Goal: Task Accomplishment & Management: Manage account settings

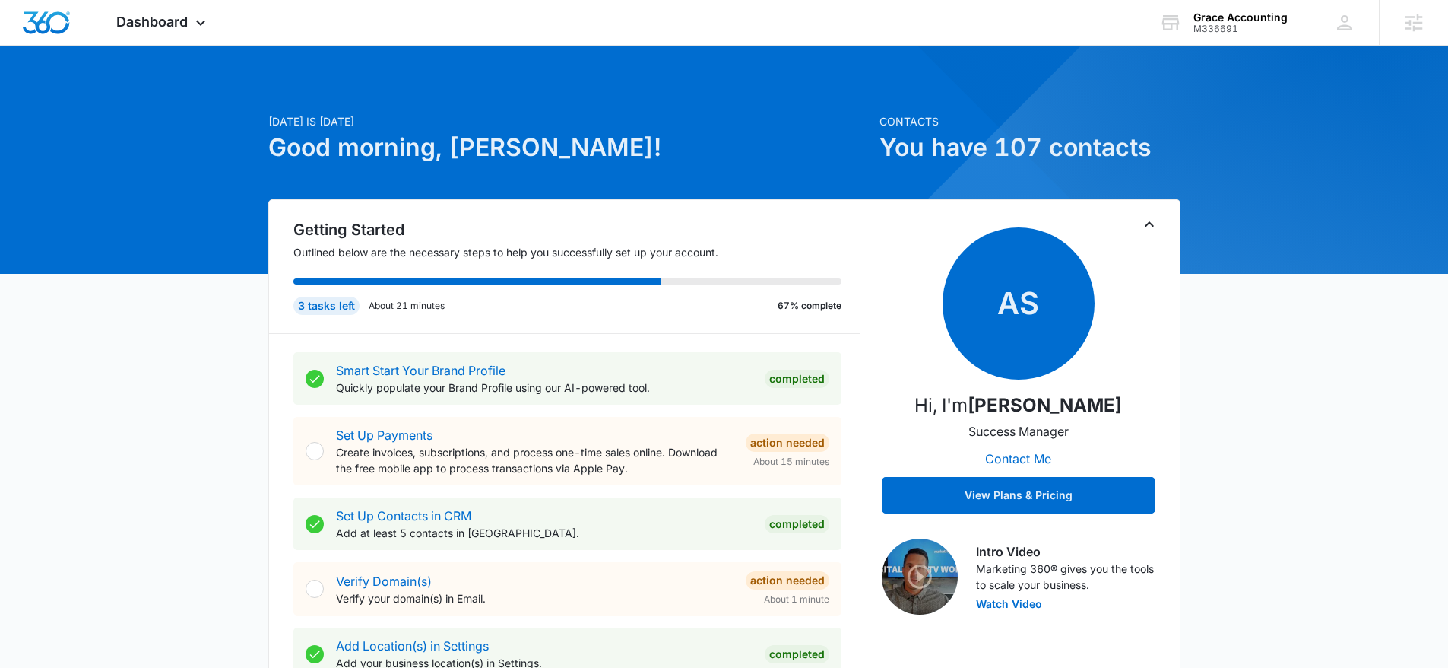
click at [1195, 46] on div at bounding box center [1409, 365] width 1295 height 1295
click at [1206, 29] on div "M336691" at bounding box center [1241, 29] width 94 height 11
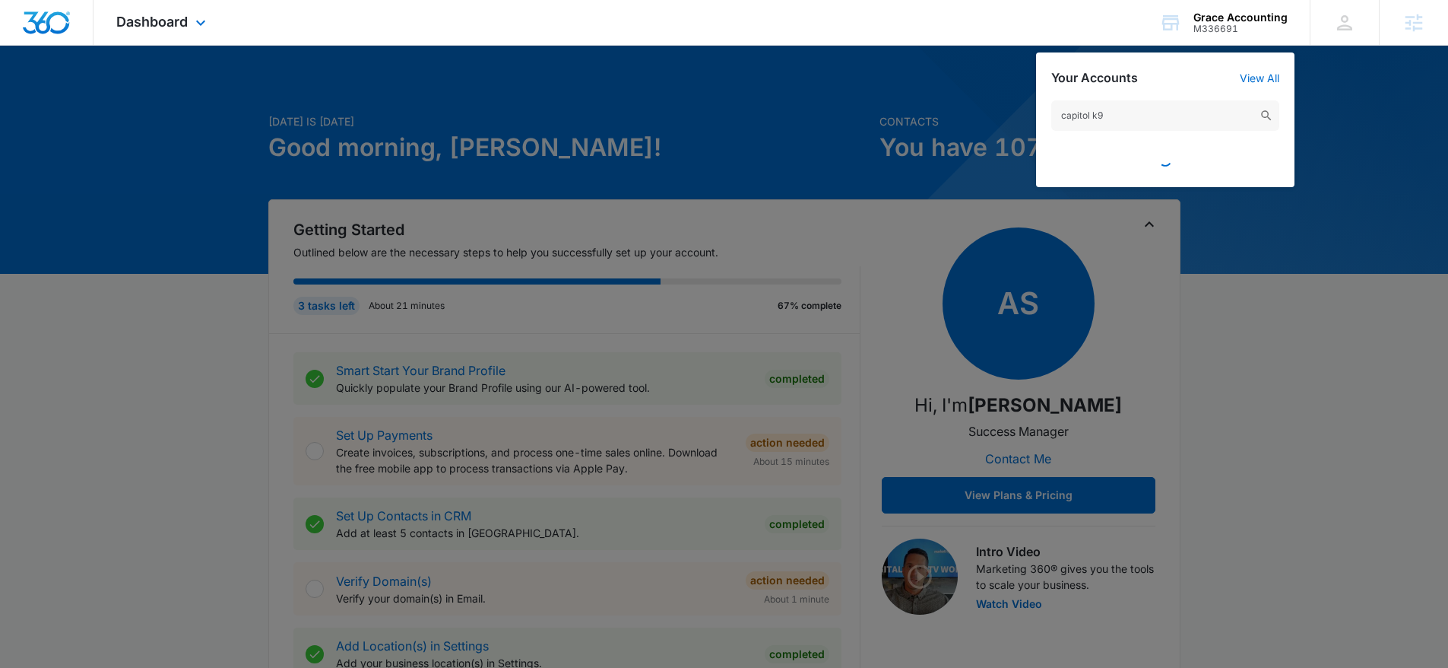
type input "capitol k9"
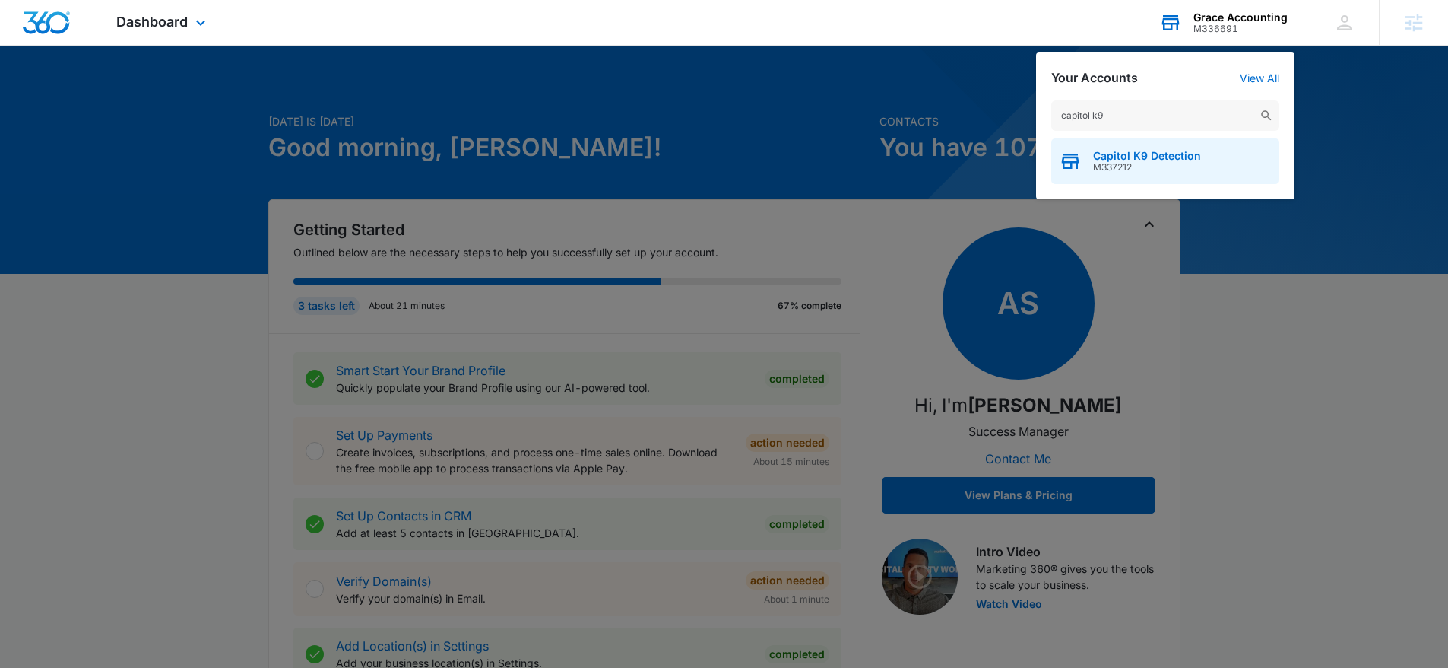
click at [1176, 145] on div "Capitol K9 Detection M337212" at bounding box center [1166, 161] width 228 height 46
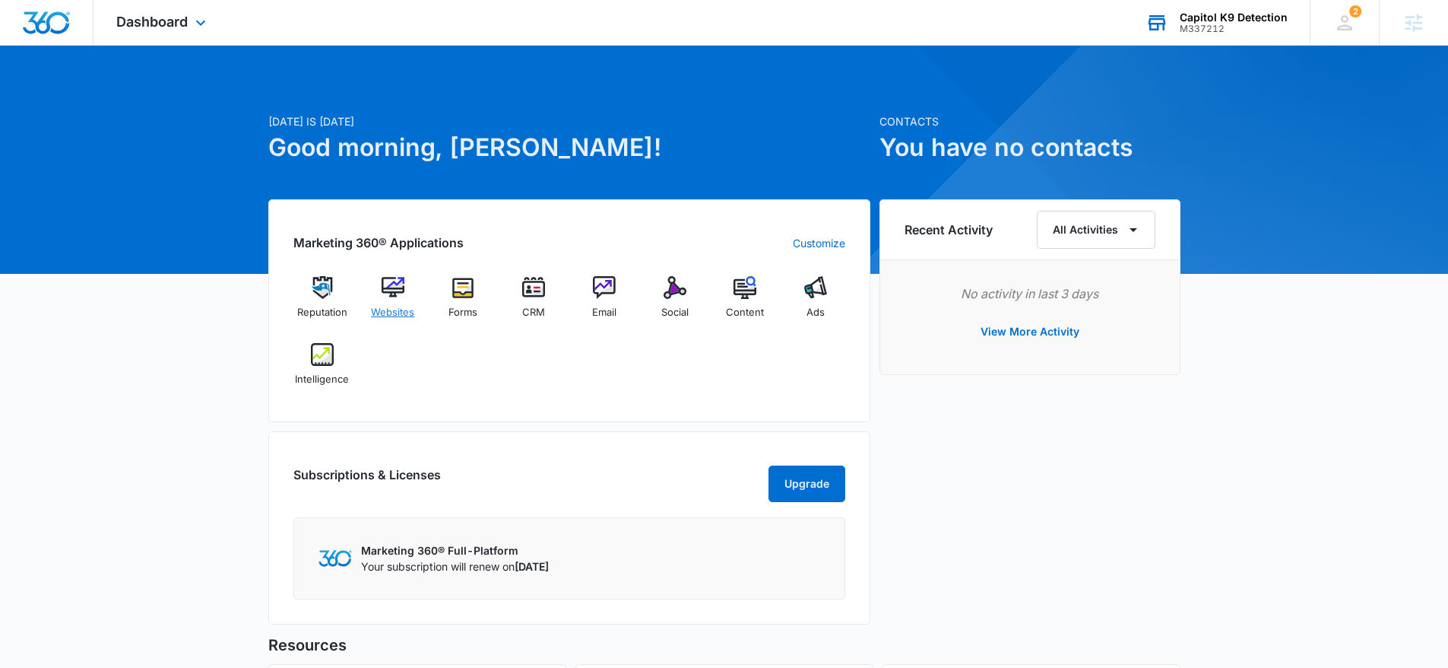
click at [407, 306] on span "Websites" at bounding box center [392, 312] width 43 height 15
click at [378, 265] on div "Marketing 360® Applications Customize Reputation Websites Forms CRM Email Socia…" at bounding box center [569, 310] width 602 height 223
click at [384, 279] on img at bounding box center [393, 287] width 23 height 23
drag, startPoint x: 175, startPoint y: 19, endPoint x: 303, endPoint y: 123, distance: 165.4
click at [175, 19] on span "Dashboard" at bounding box center [151, 22] width 71 height 16
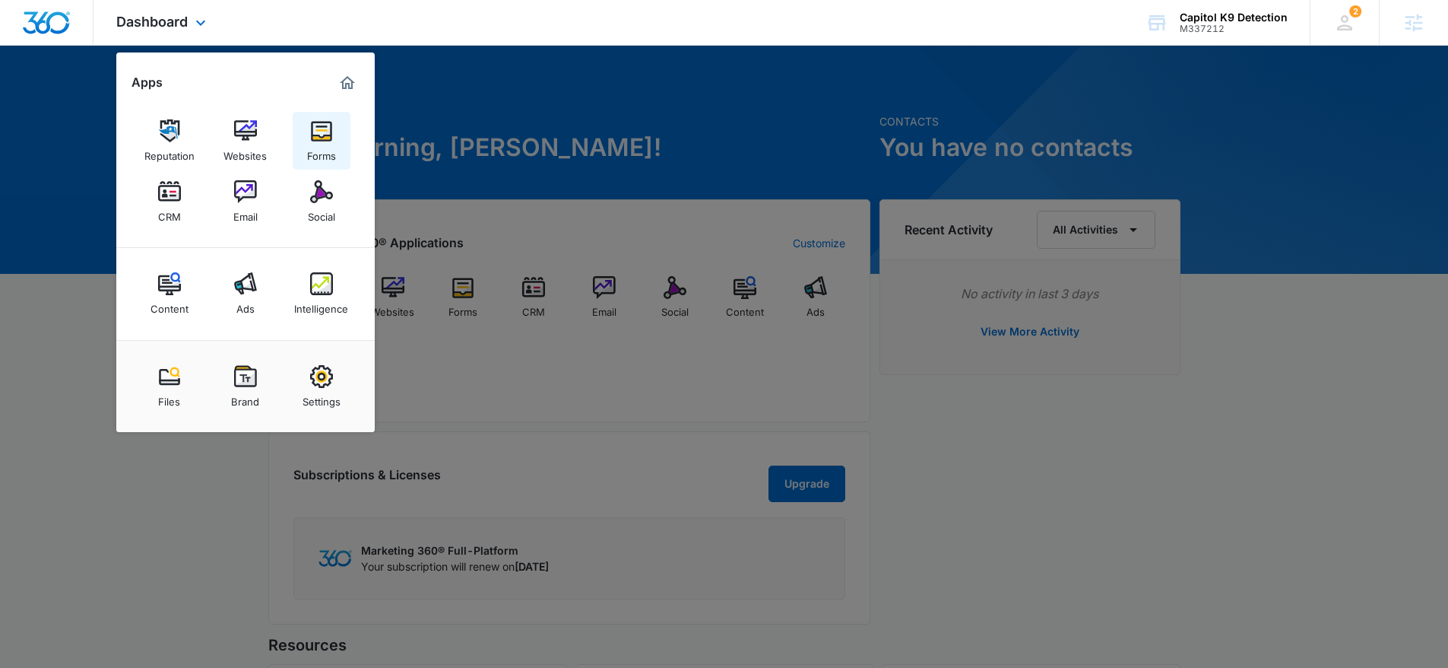
click at [321, 140] on img at bounding box center [321, 130] width 23 height 23
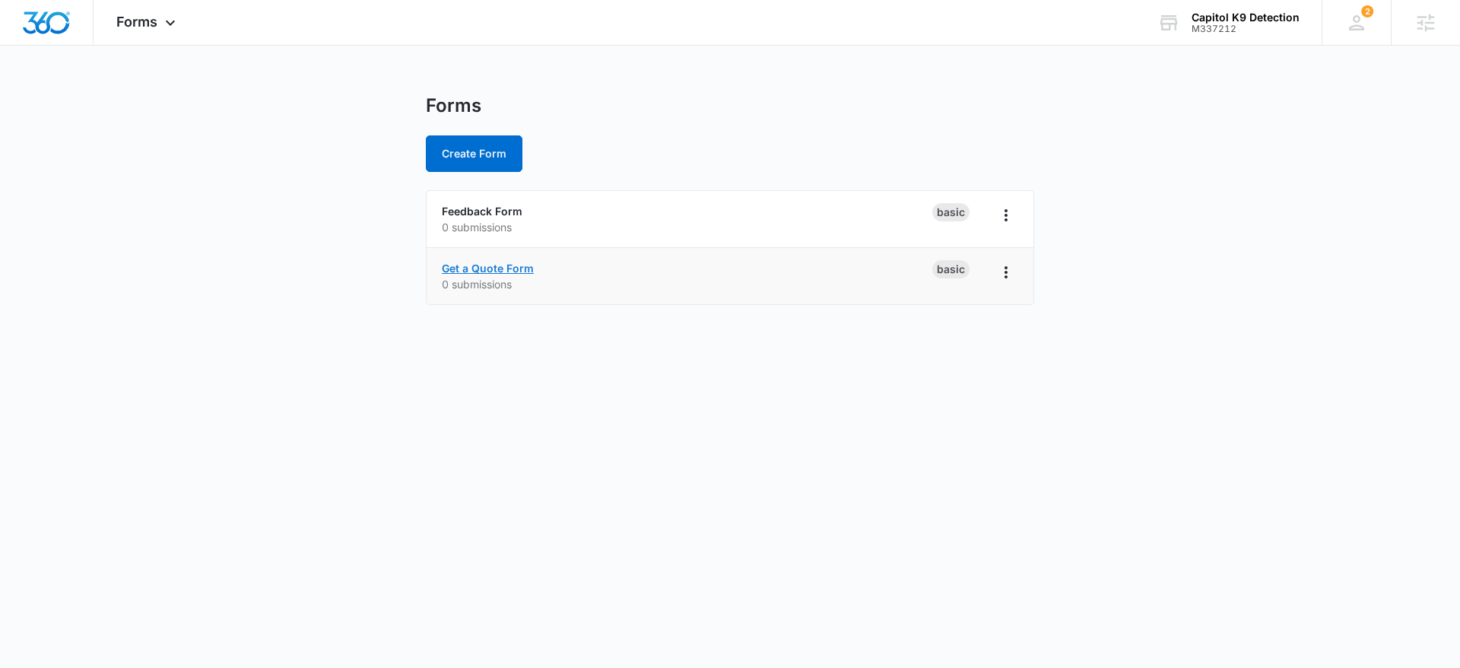
click at [504, 267] on link "Get a Quote Form" at bounding box center [488, 268] width 92 height 13
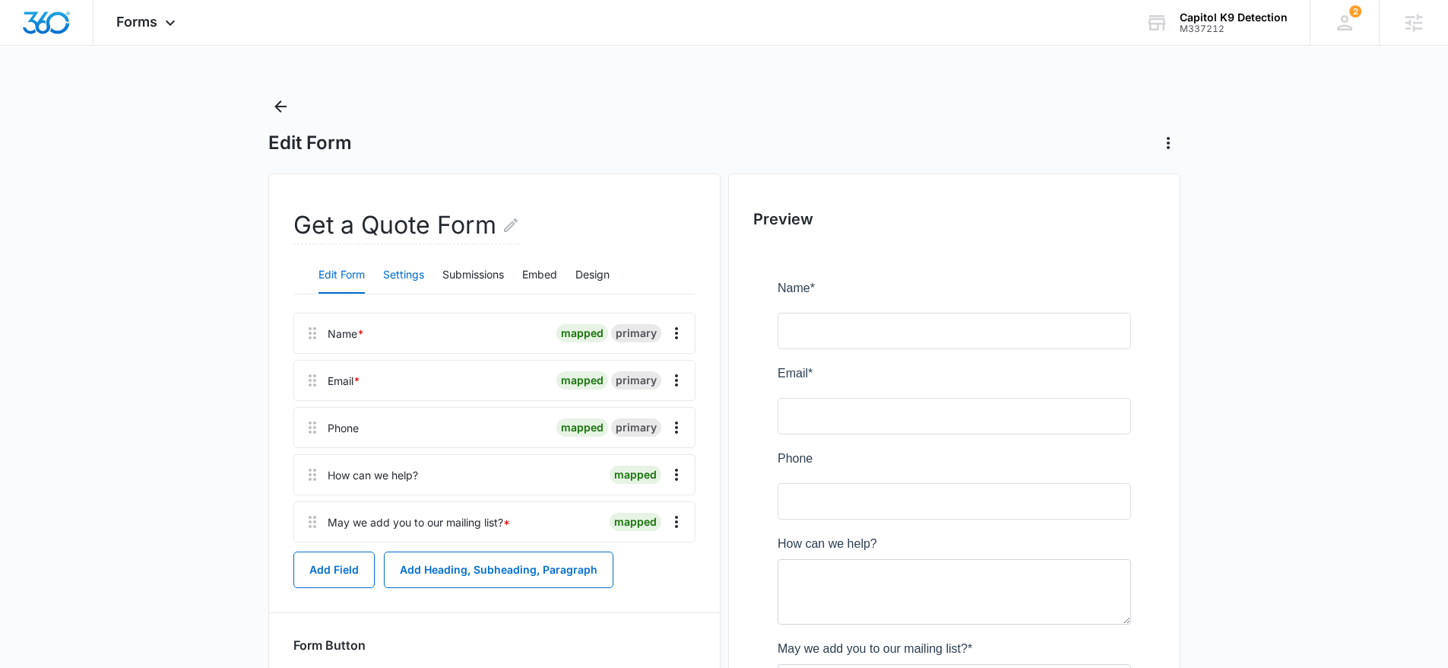
click at [399, 279] on button "Settings" at bounding box center [403, 275] width 41 height 36
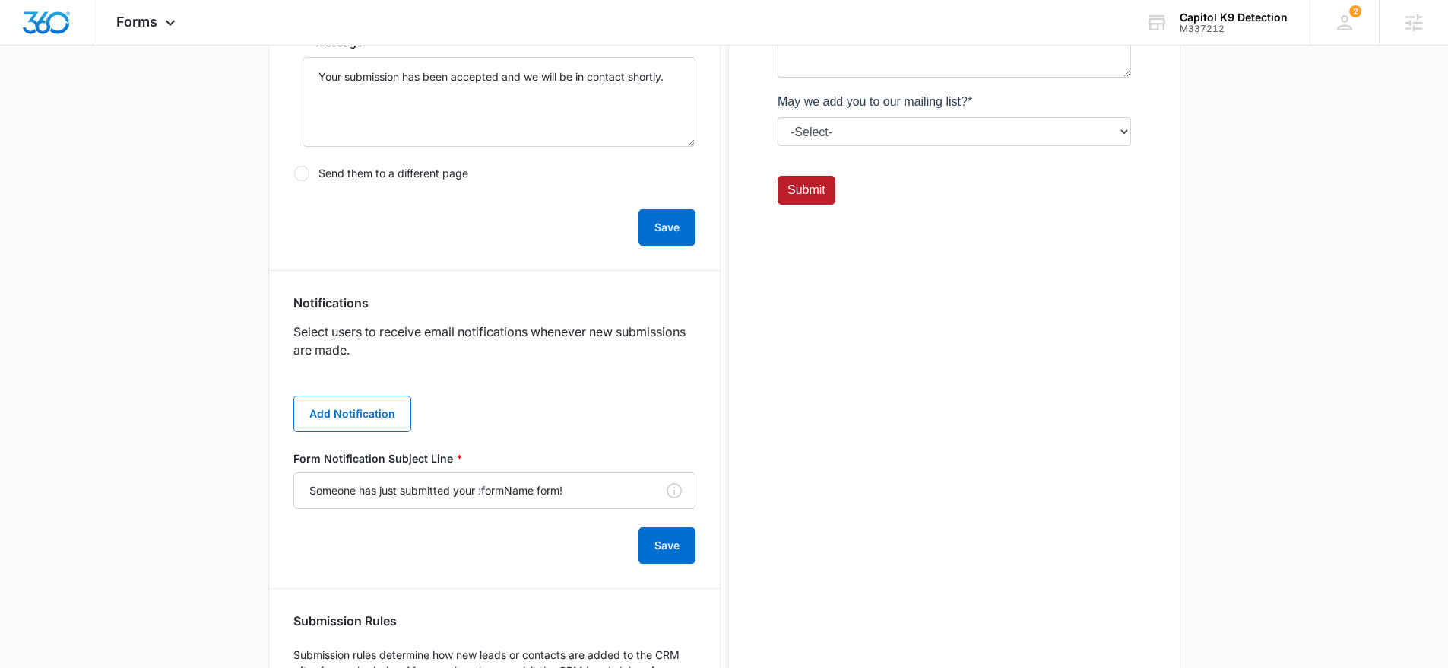
scroll to position [607, 0]
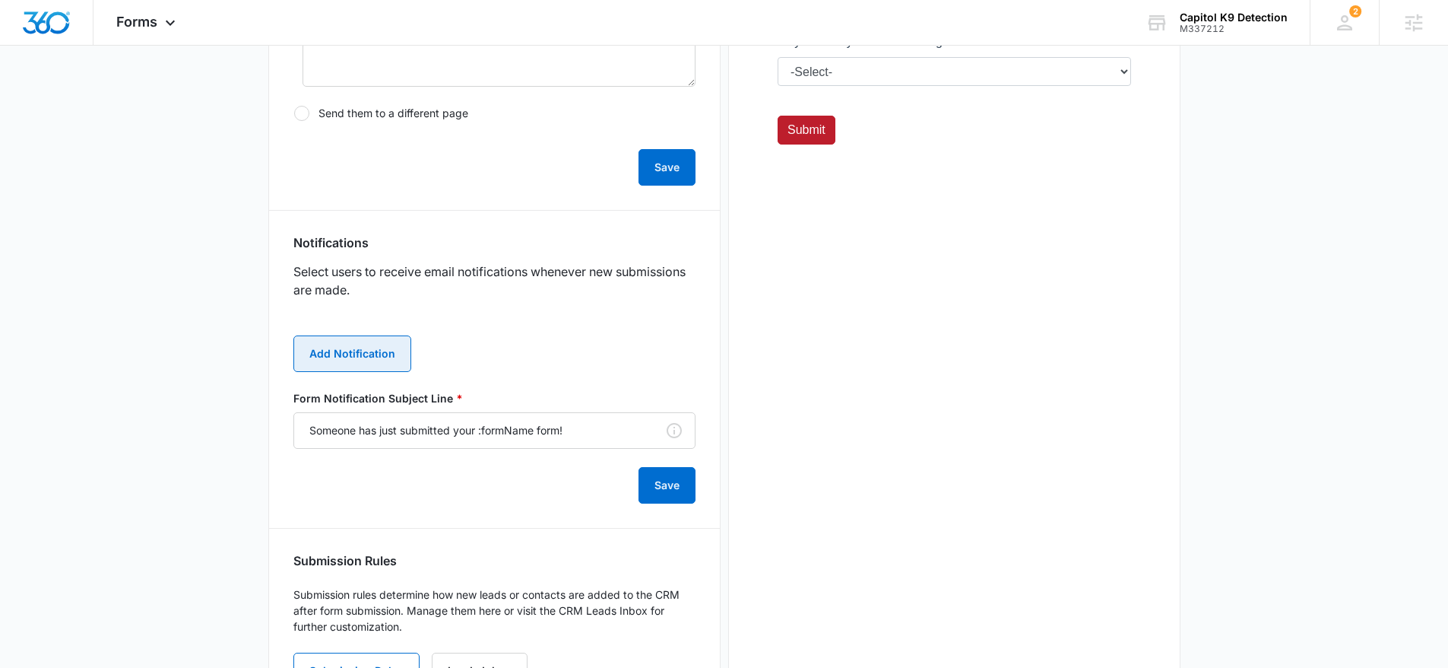
click at [367, 351] on button "Add Notification" at bounding box center [352, 353] width 118 height 36
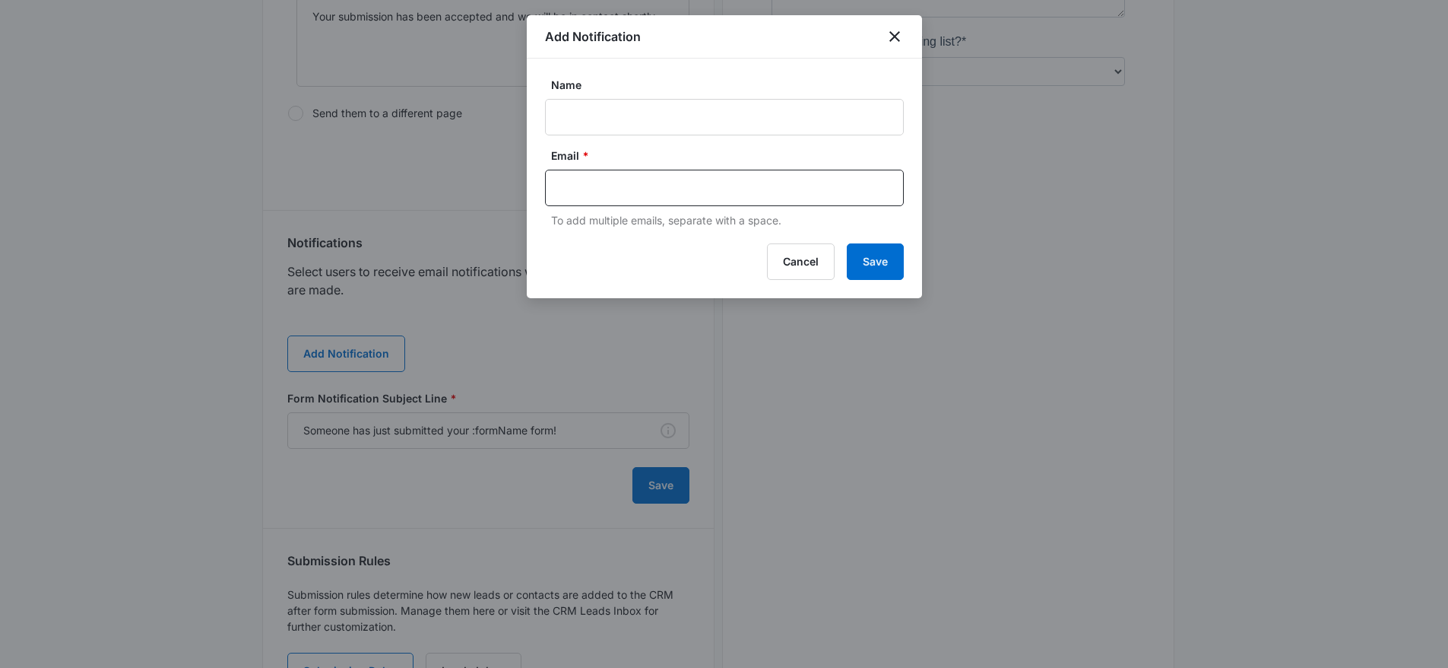
click at [585, 137] on form "Name Email * To add multiple emails, separate with a space." at bounding box center [724, 152] width 359 height 151
click at [585, 124] on input "Name" at bounding box center [724, 117] width 359 height 36
paste input "[EMAIL_ADDRESS][DOMAIN_NAME]"
type input "[EMAIL_ADDRESS][DOMAIN_NAME]"
click at [594, 186] on input "text" at bounding box center [726, 187] width 330 height 23
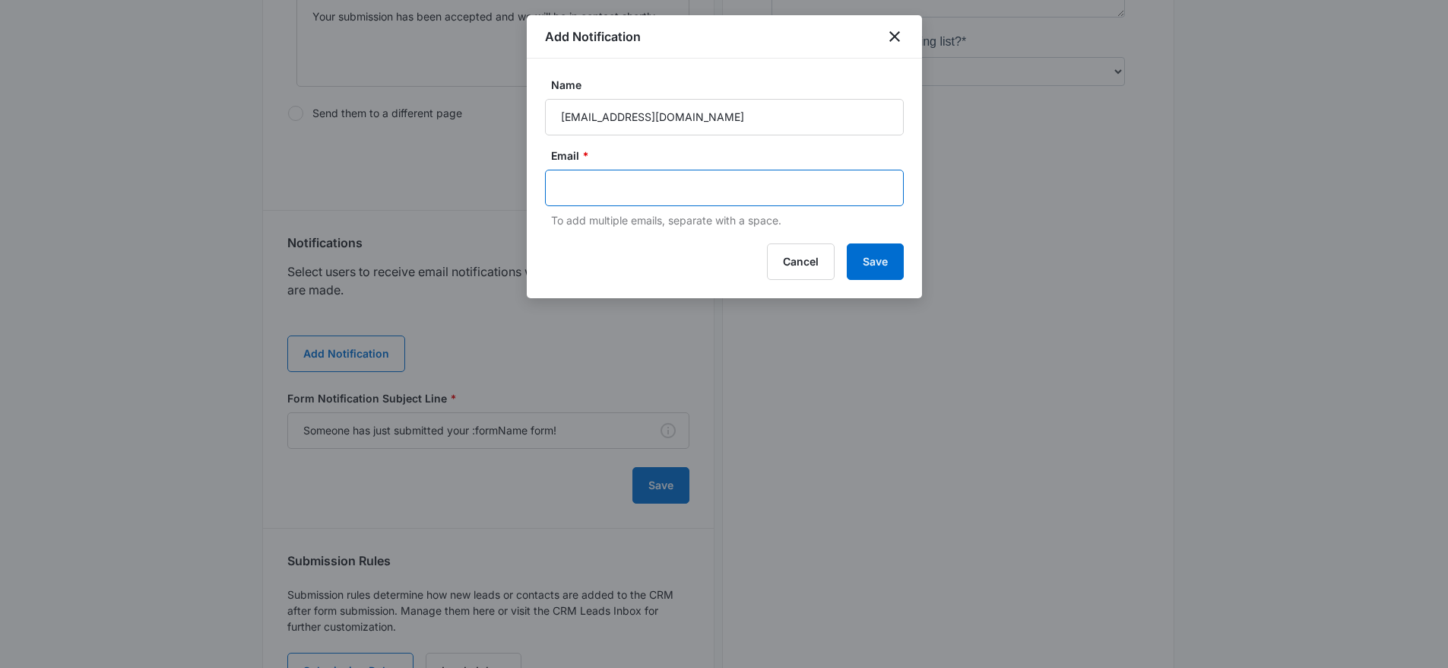
paste input "chief@capitolk9pd.org"
type input "chief@capitolk9pd.org"
click at [867, 246] on button "Save" at bounding box center [875, 261] width 57 height 36
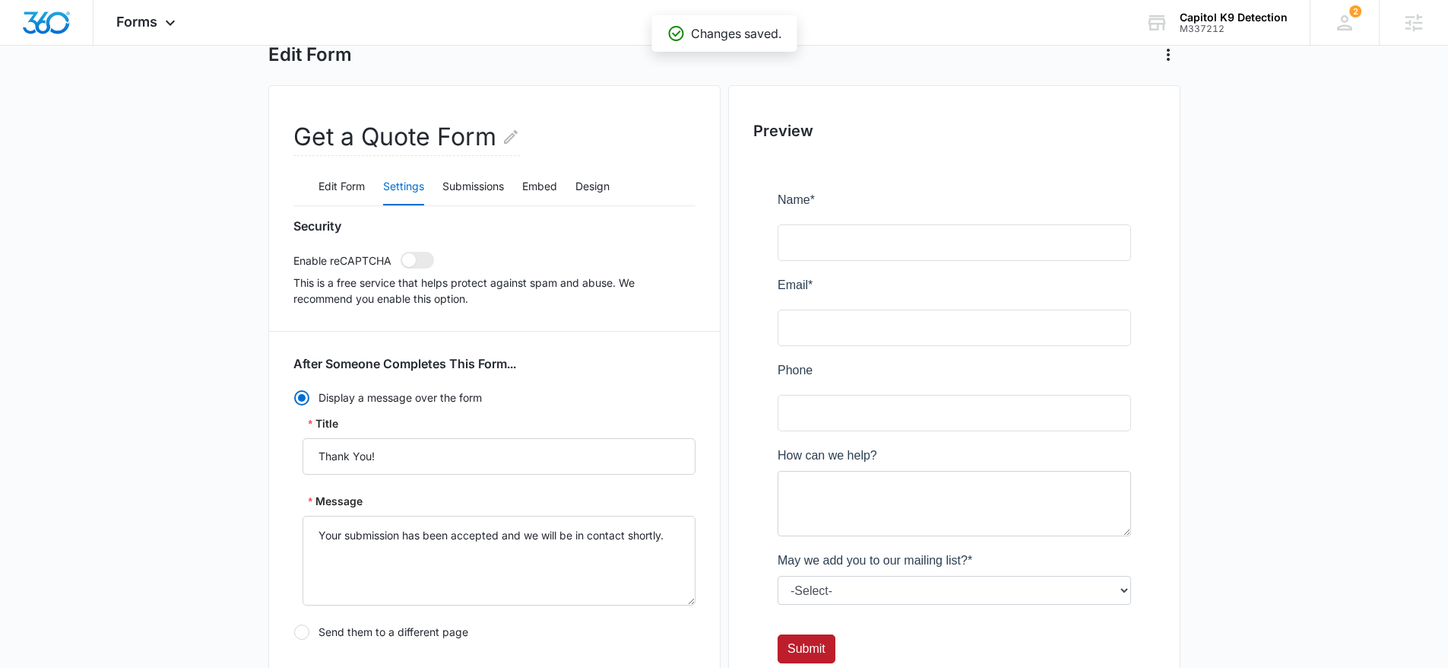
scroll to position [0, 0]
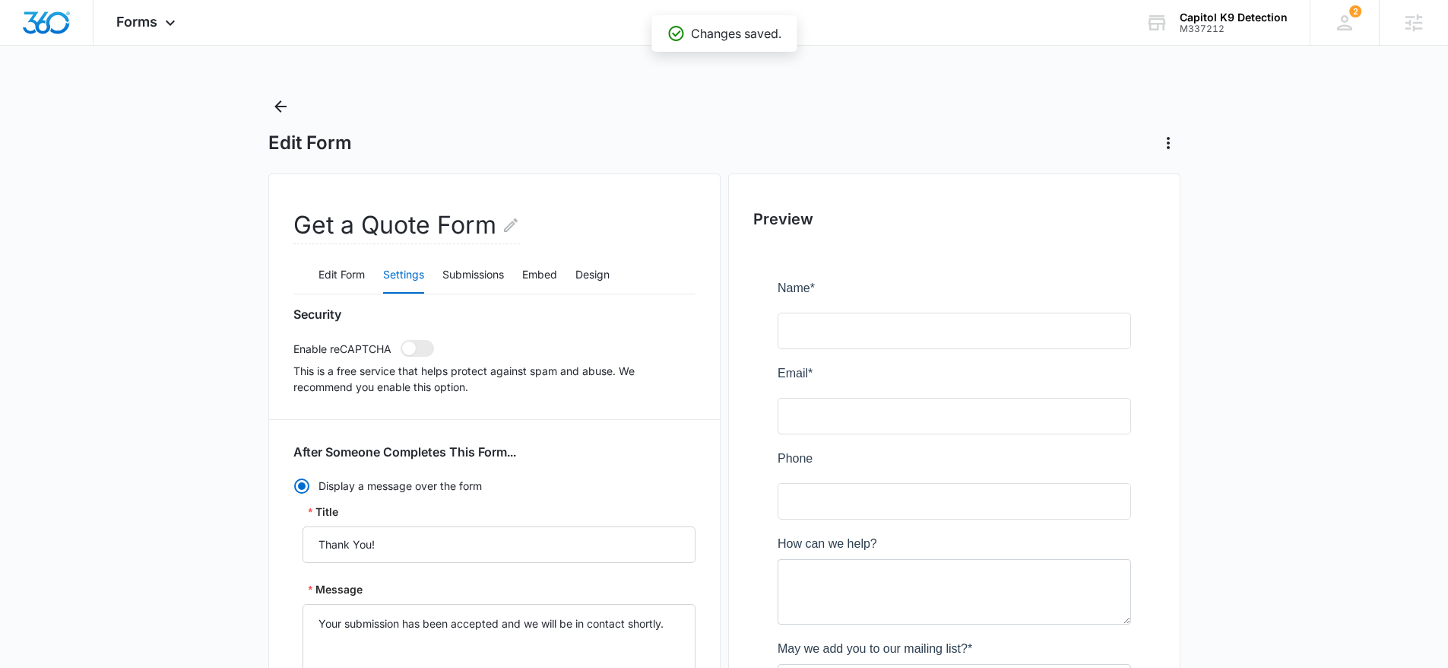
click at [276, 106] on icon "Back" at bounding box center [280, 106] width 12 height 12
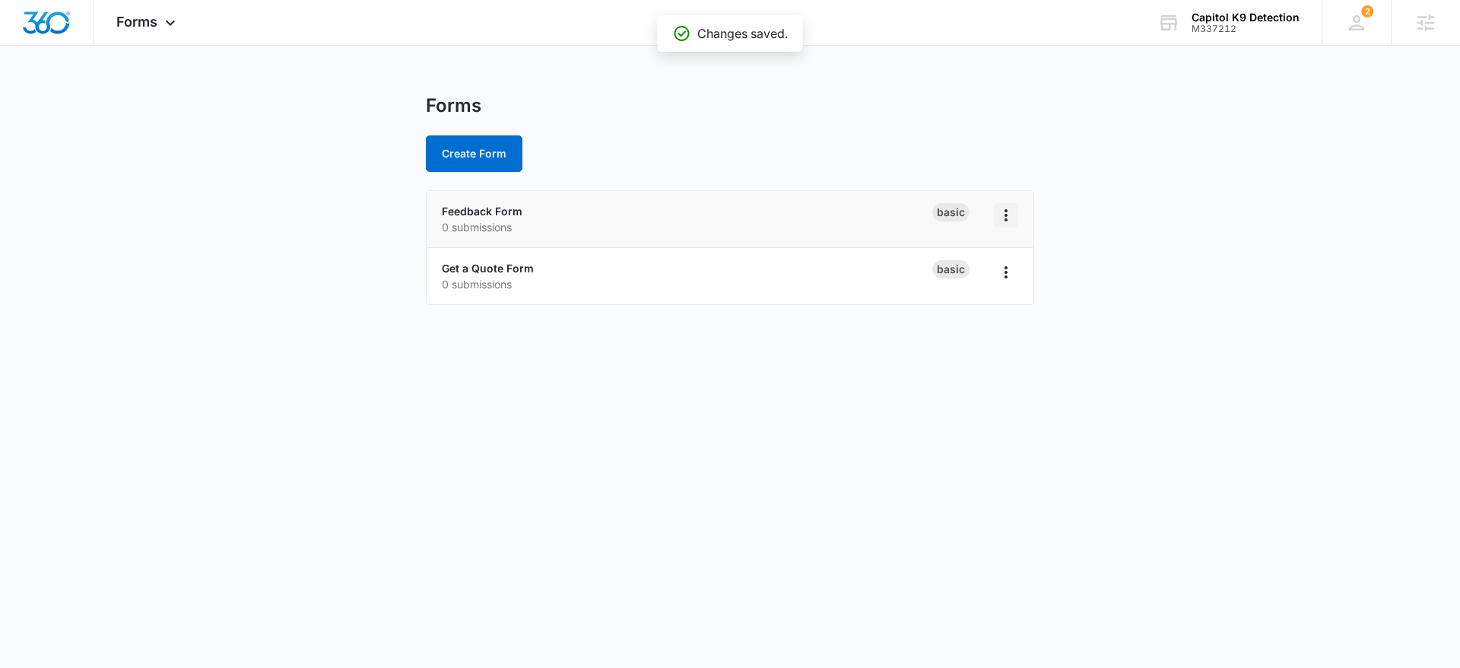
click at [994, 209] on button "Overflow Menu" at bounding box center [1006, 215] width 24 height 24
click at [981, 304] on div "Delete" at bounding box center [957, 303] width 47 height 11
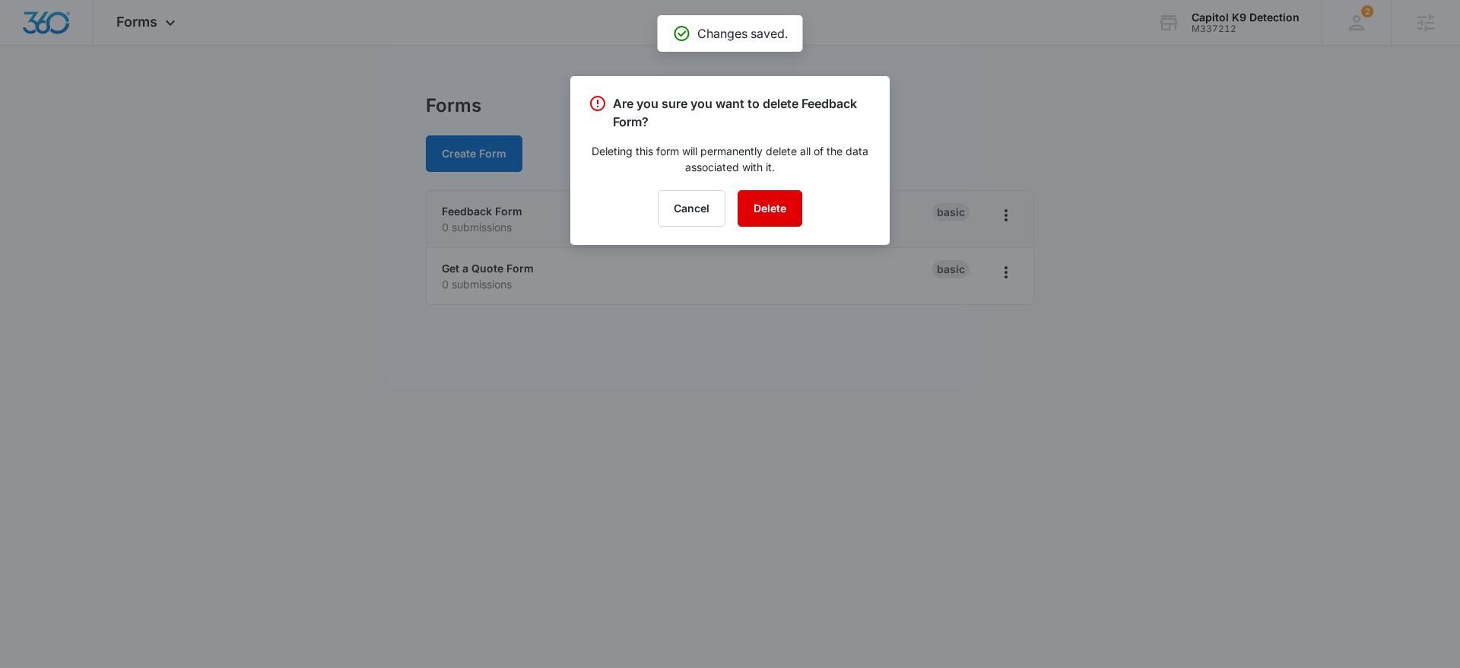
click at [769, 193] on button "Delete" at bounding box center [770, 208] width 65 height 36
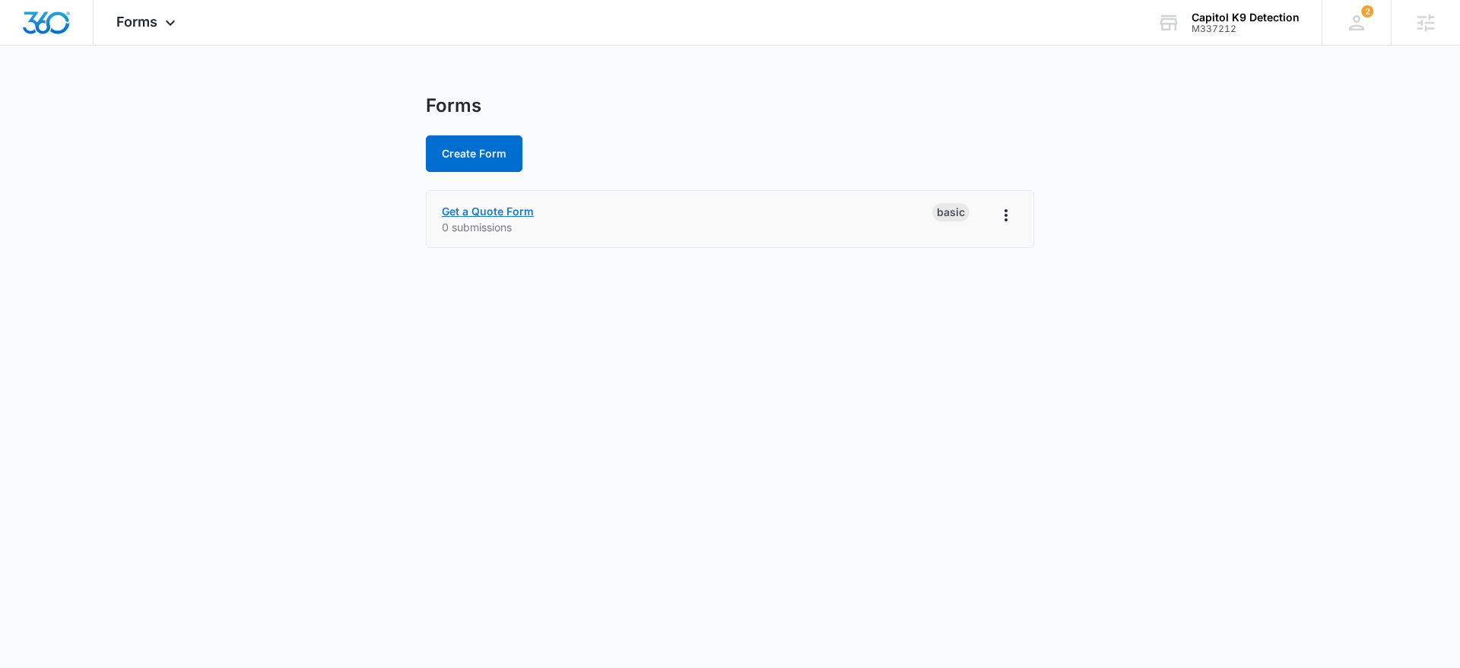
click at [498, 212] on link "Get a Quote Form" at bounding box center [488, 211] width 92 height 13
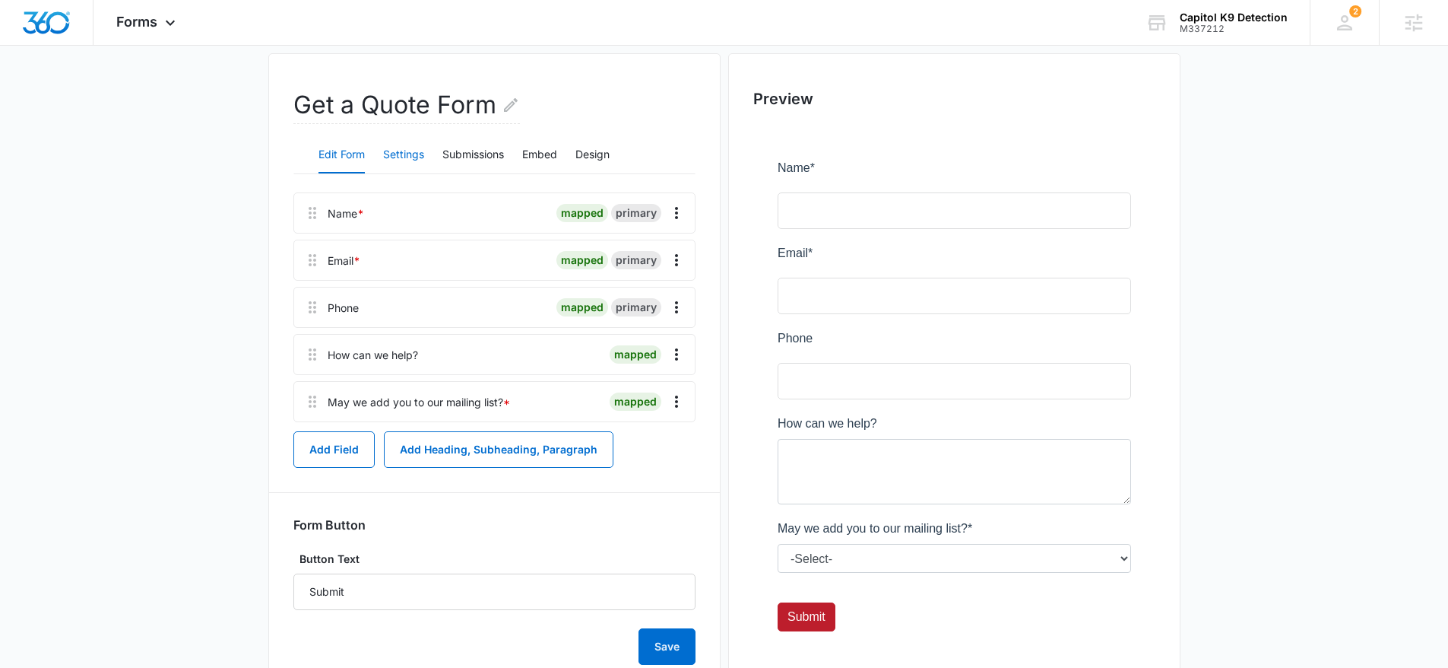
click at [406, 172] on button "Settings" at bounding box center [403, 155] width 41 height 36
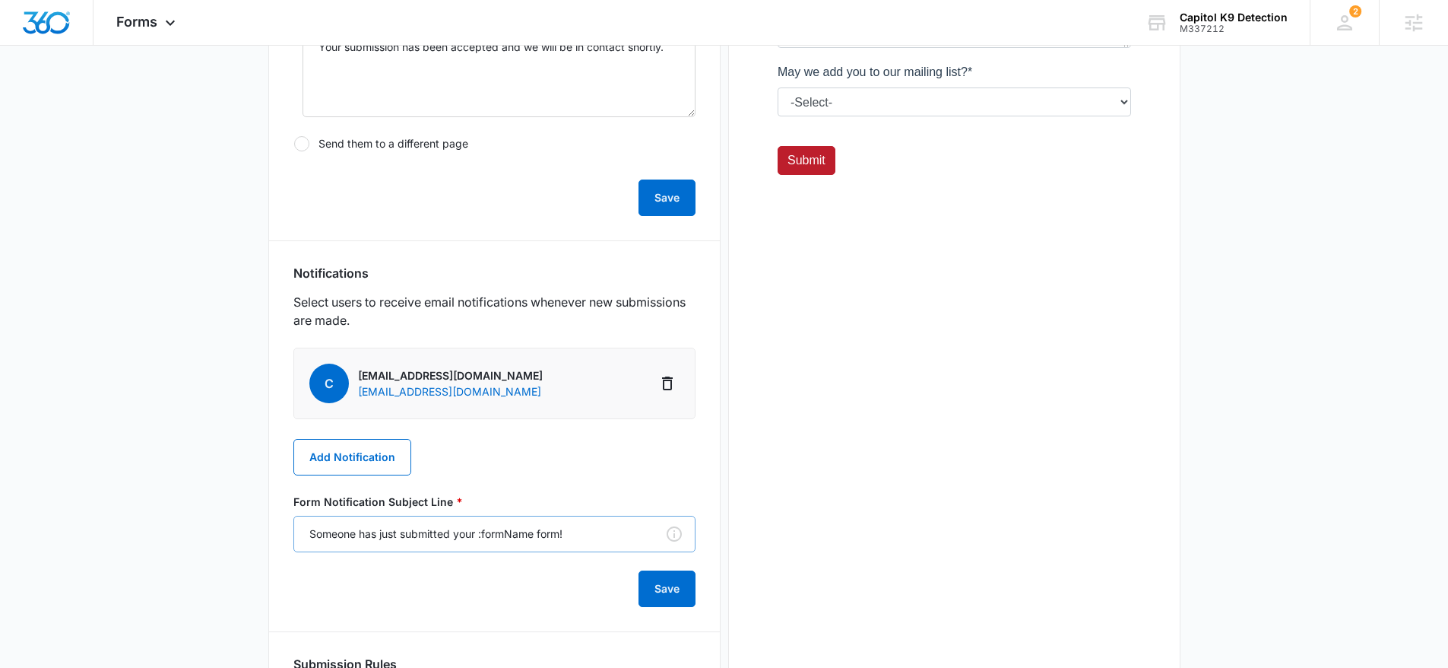
scroll to position [757, 0]
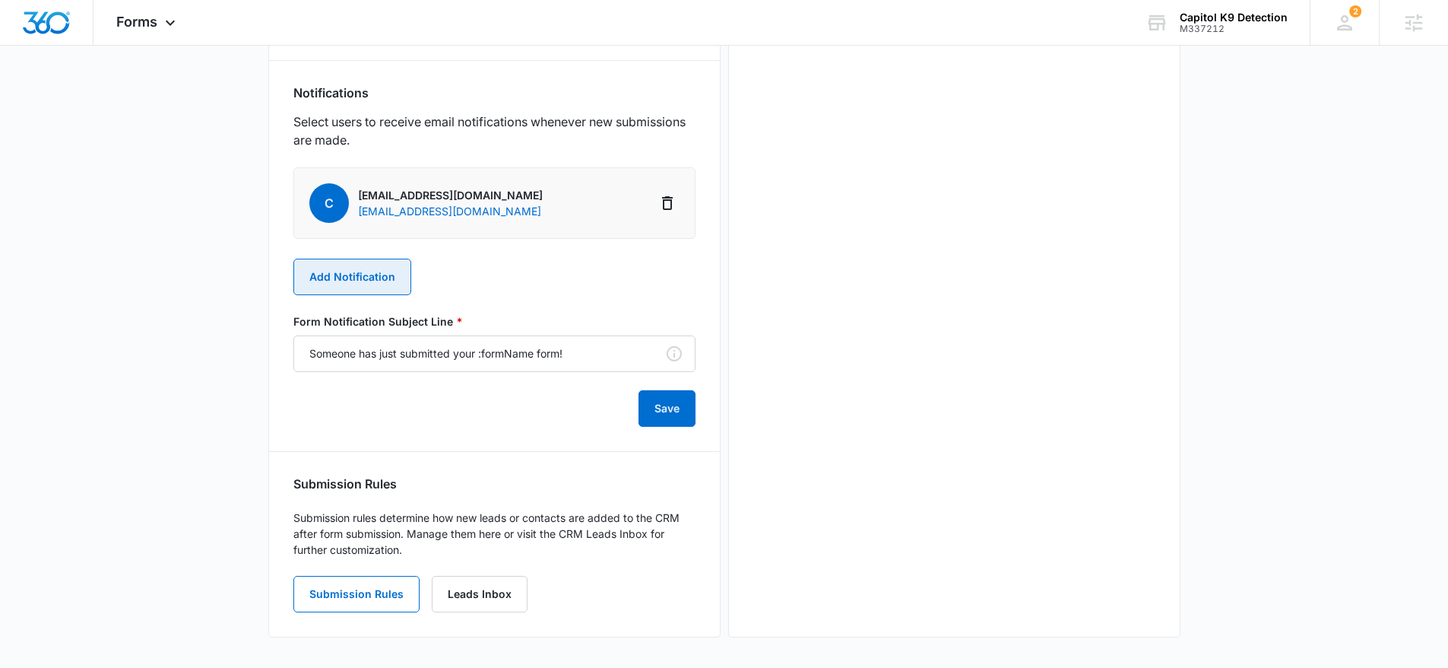
click at [395, 287] on button "Add Notification" at bounding box center [352, 277] width 118 height 36
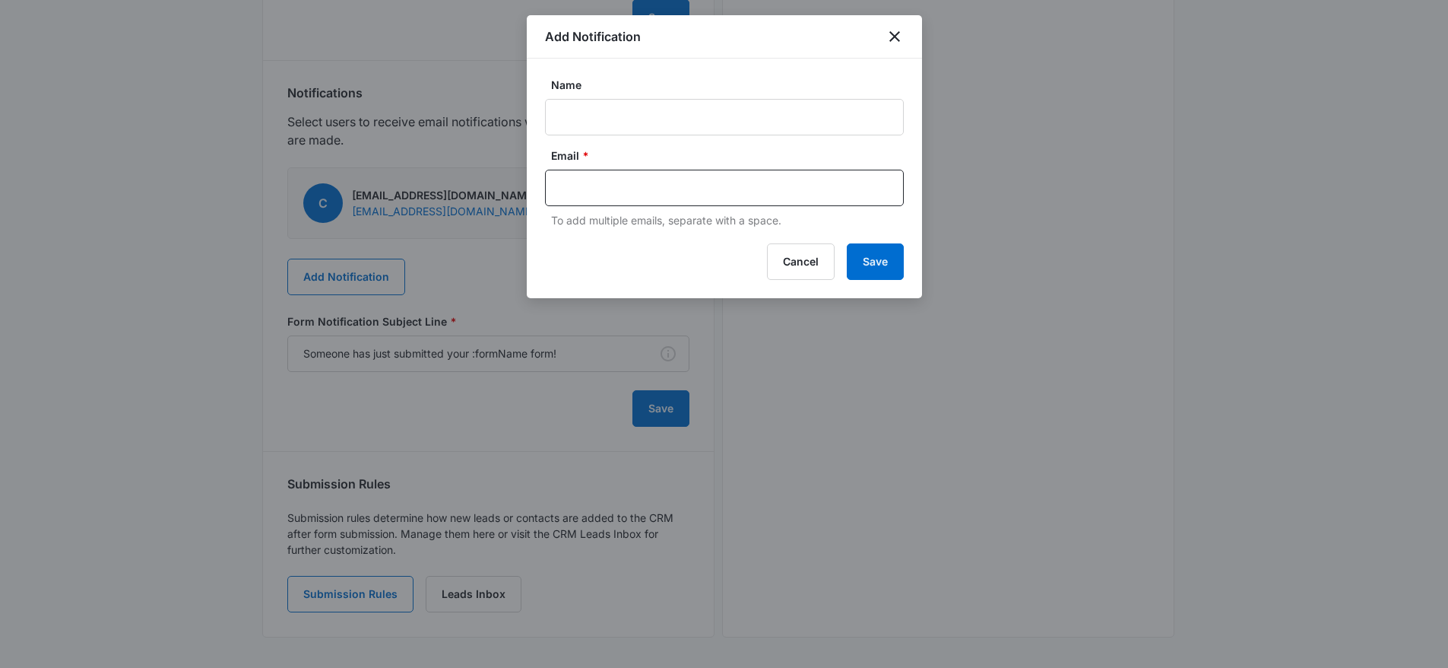
drag, startPoint x: 639, startPoint y: 151, endPoint x: 633, endPoint y: 144, distance: 10.2
click at [639, 151] on label "Email *" at bounding box center [730, 156] width 359 height 16
click at [622, 215] on p "To add multiple emails, separate with a space." at bounding box center [727, 220] width 353 height 16
click at [613, 195] on input "text" at bounding box center [726, 187] width 330 height 23
paste input "[EMAIL_ADDRESS][PERSON_NAME][DOMAIN_NAME]"
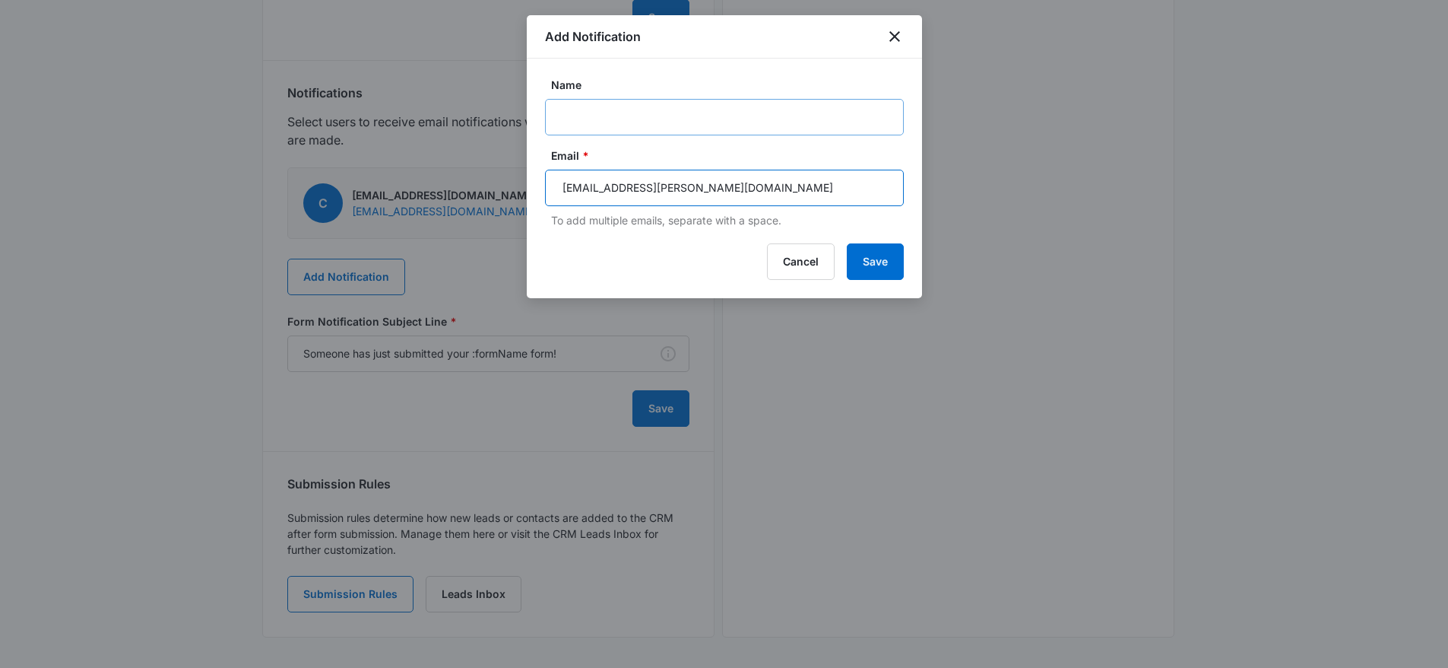
type input "[EMAIL_ADDRESS][PERSON_NAME][DOMAIN_NAME]"
click at [615, 124] on input "Name" at bounding box center [724, 117] width 359 height 36
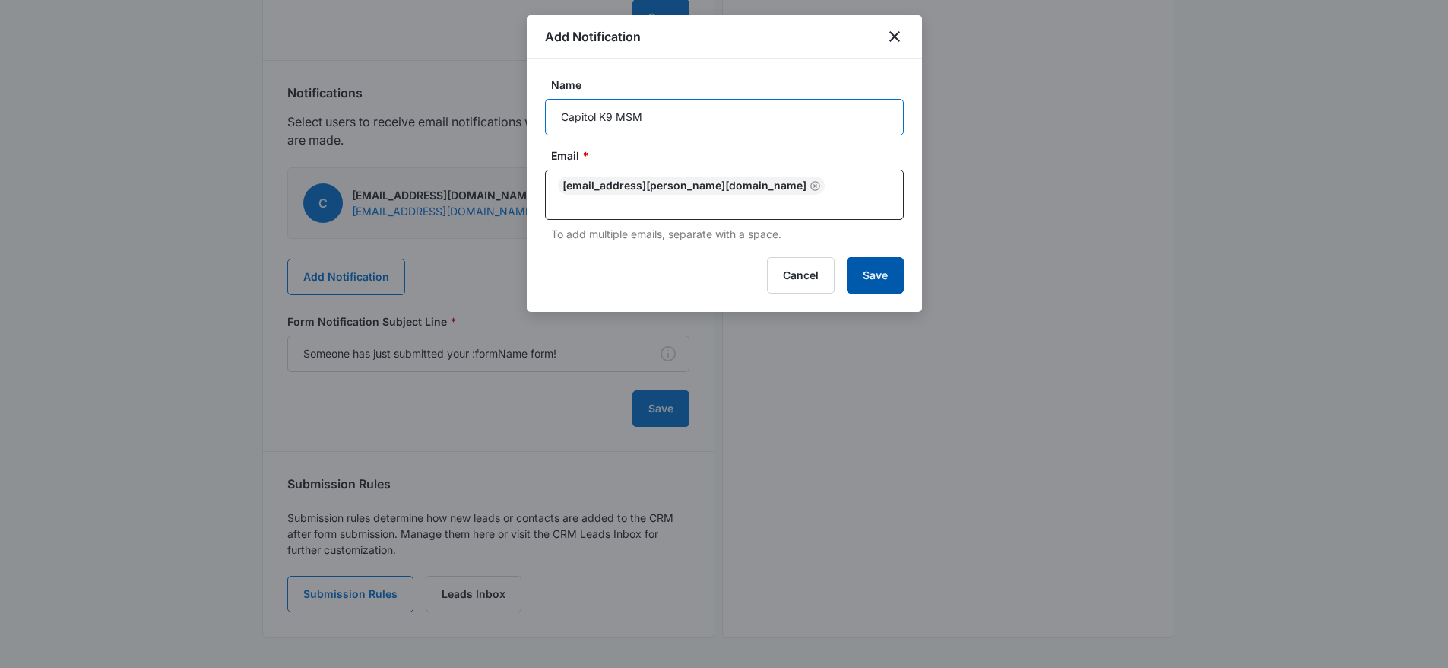
type input "Capitol K9 MSM"
click at [892, 257] on button "Save" at bounding box center [875, 275] width 57 height 36
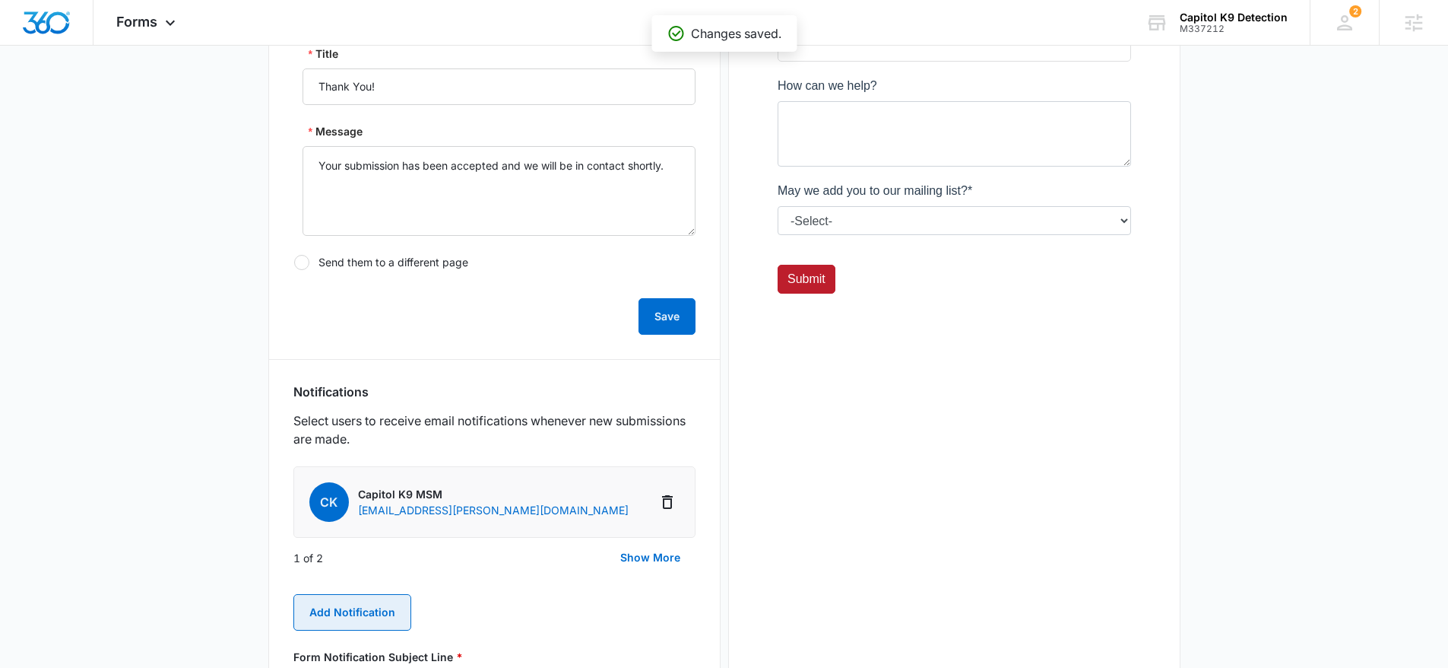
click at [358, 595] on button "Add Notification" at bounding box center [352, 612] width 118 height 36
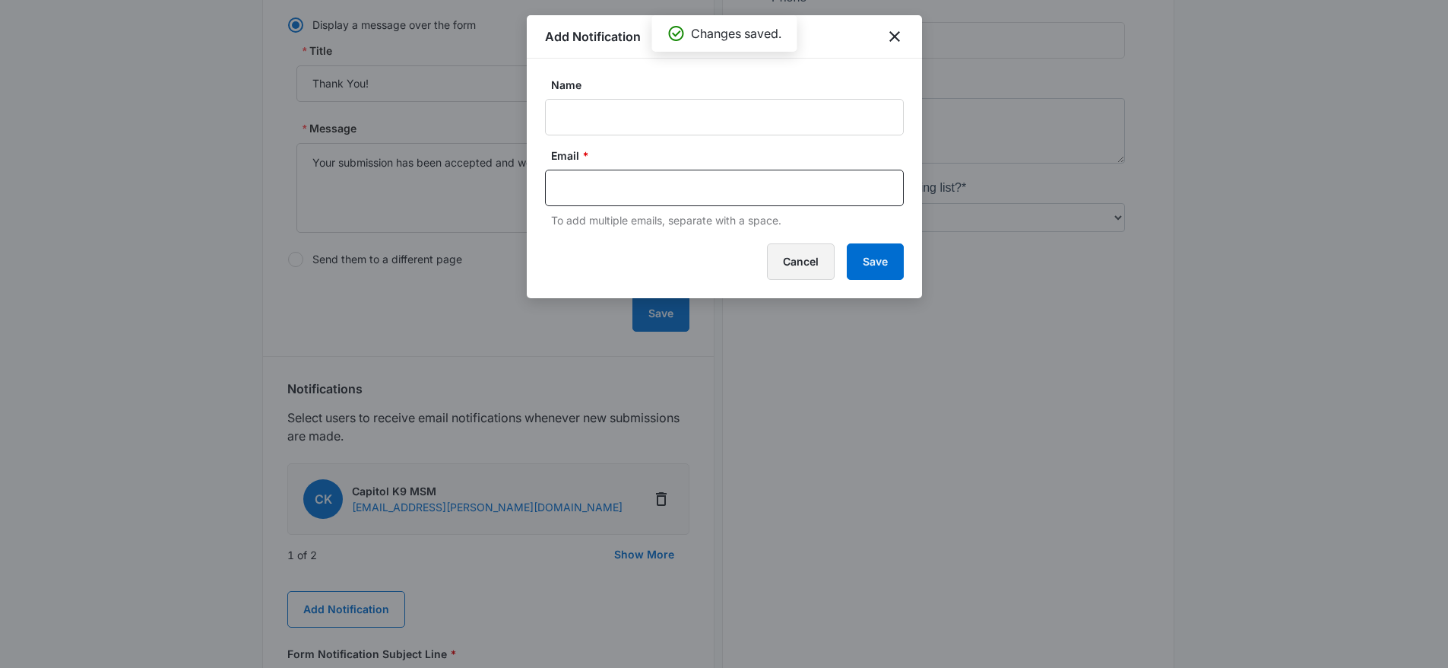
click at [817, 252] on button "Cancel" at bounding box center [801, 261] width 68 height 36
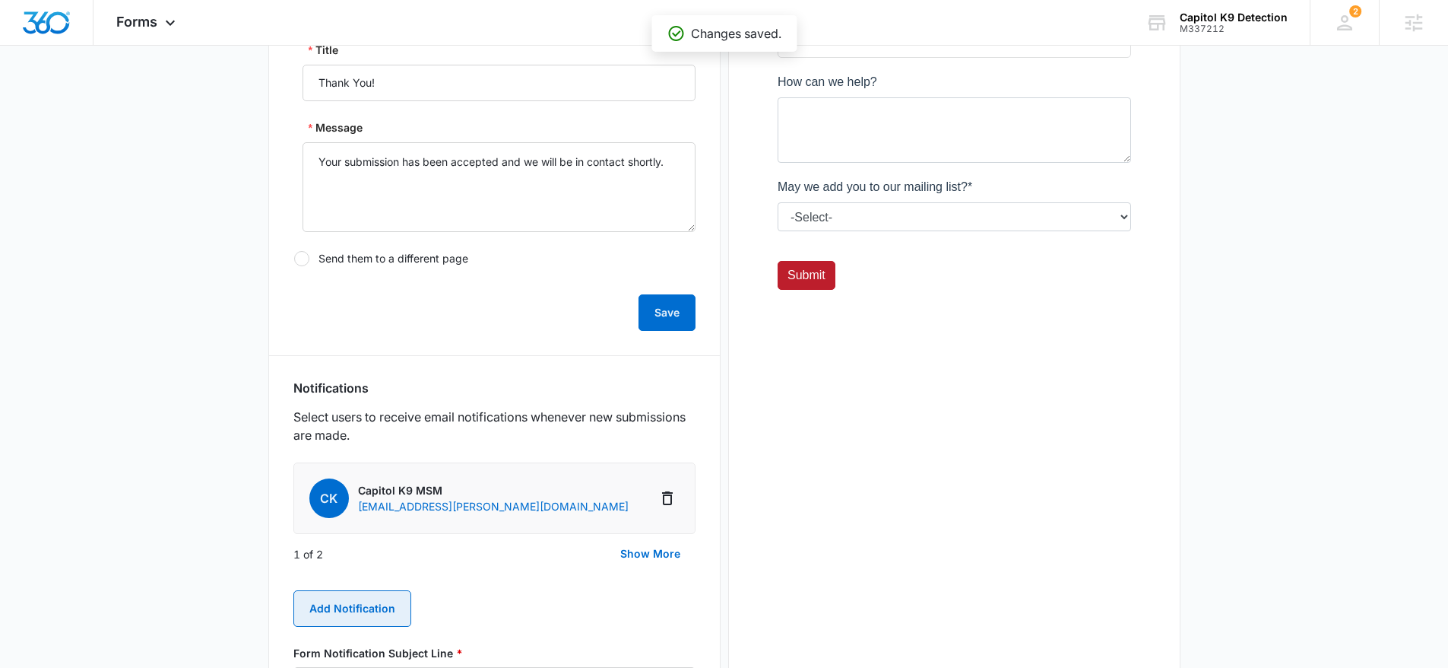
scroll to position [464, 0]
click at [658, 554] on button "Show More" at bounding box center [650, 551] width 90 height 36
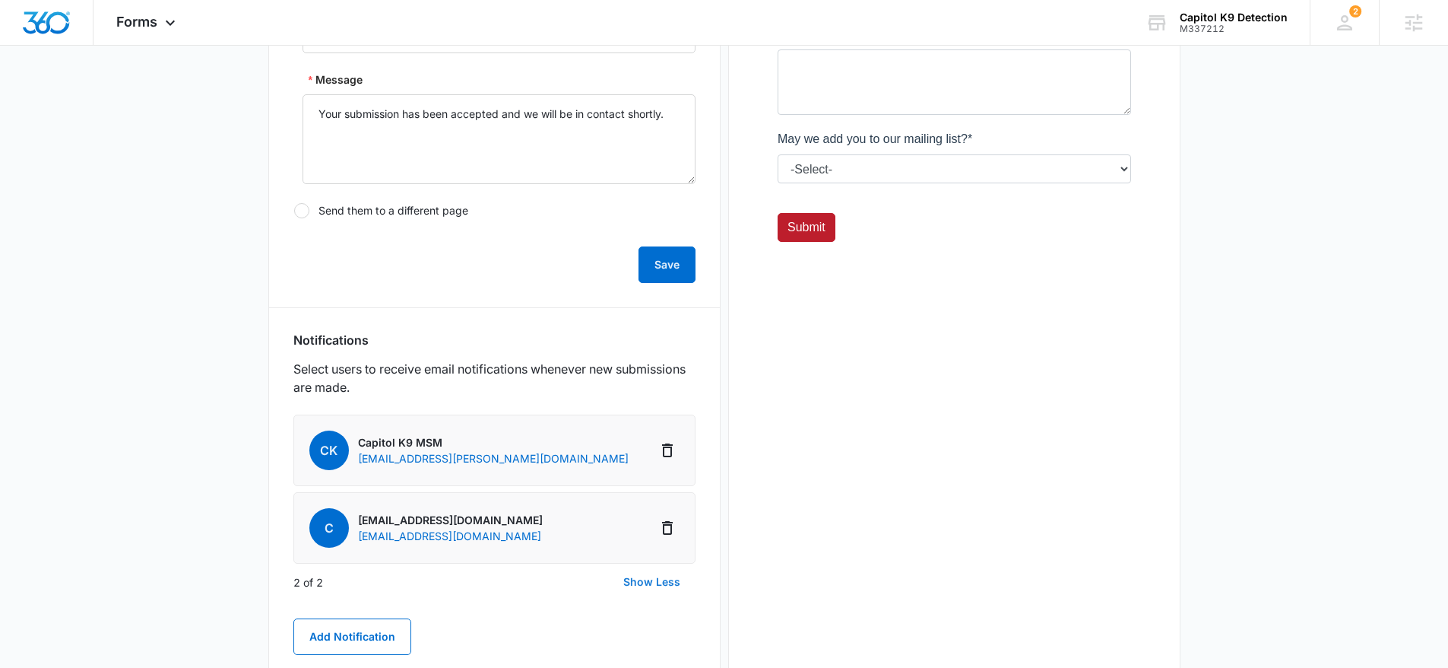
scroll to position [566, 0]
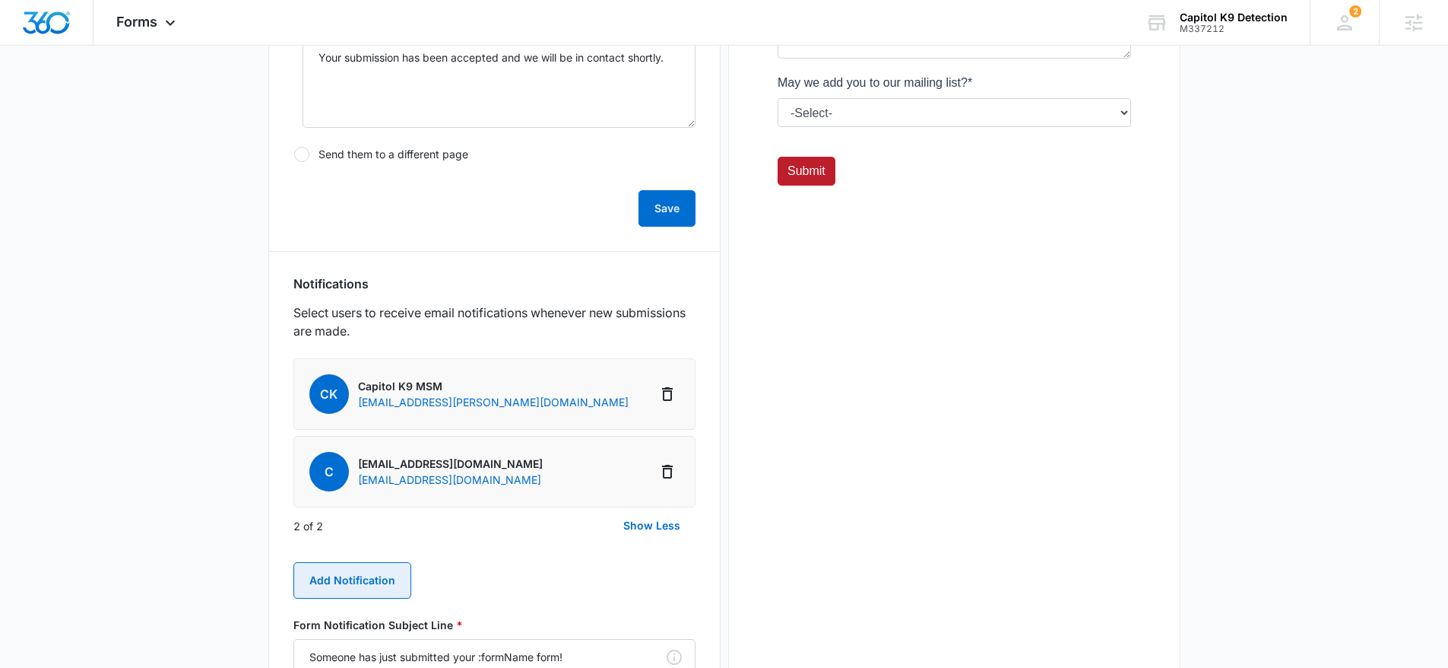
click at [389, 573] on button "Add Notification" at bounding box center [352, 580] width 118 height 36
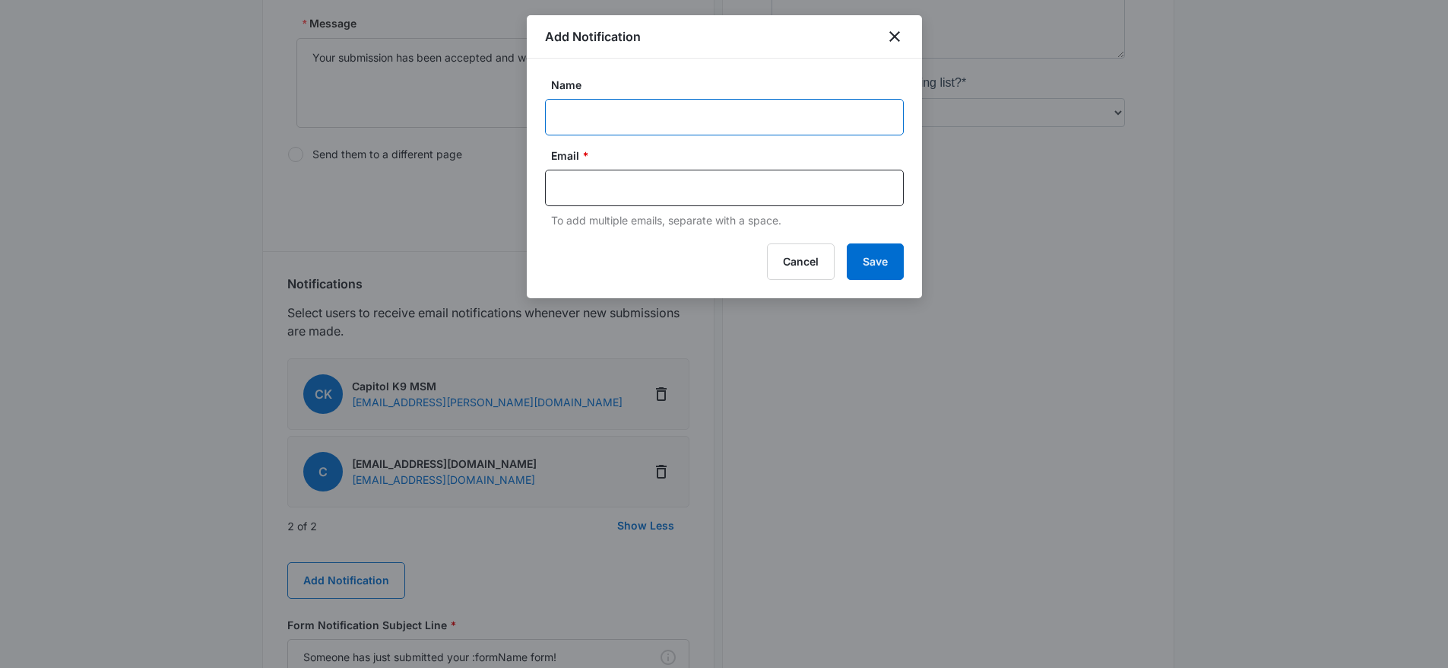
click at [636, 120] on input "Name" at bounding box center [724, 117] width 359 height 36
paste input "william@philadelphiak9.com"
type input "william@philadelphiak9.com"
click at [606, 170] on div at bounding box center [724, 188] width 359 height 36
click at [609, 185] on input "text" at bounding box center [726, 187] width 330 height 23
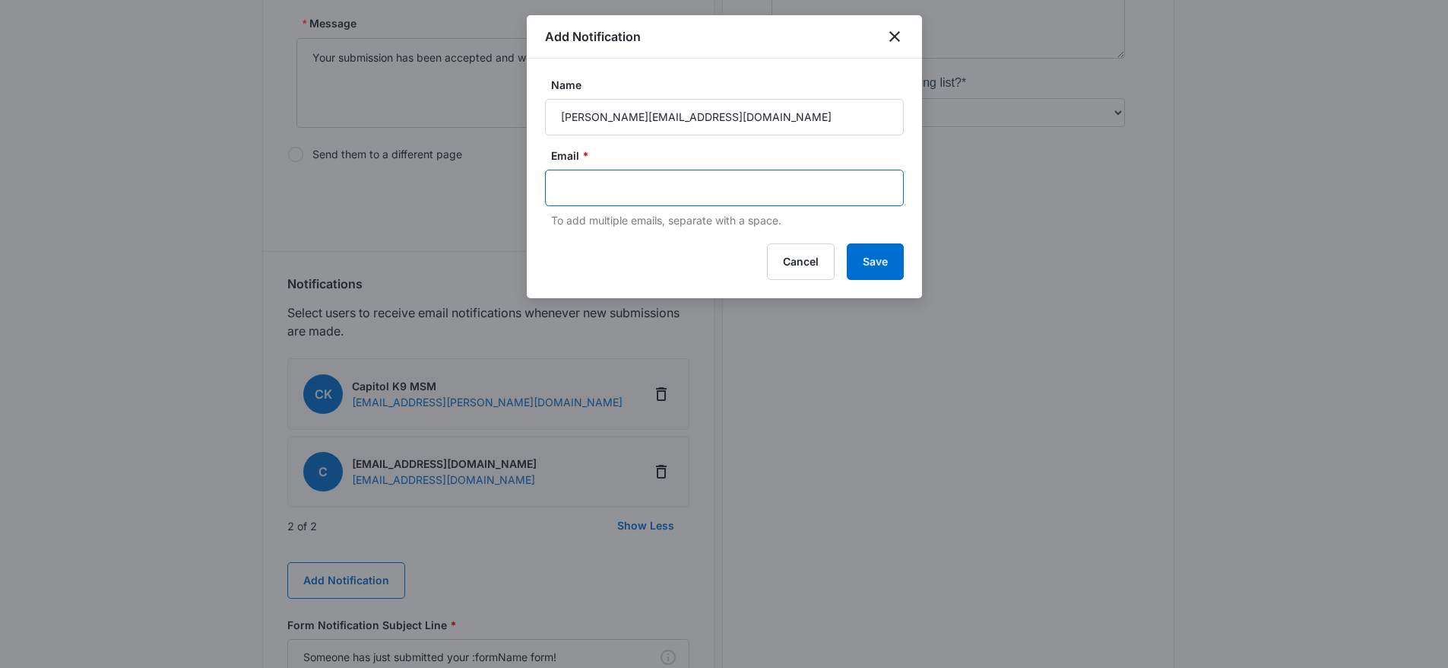
paste input "william@philadelphiak9.com"
type input "william@philadelphiak9.com"
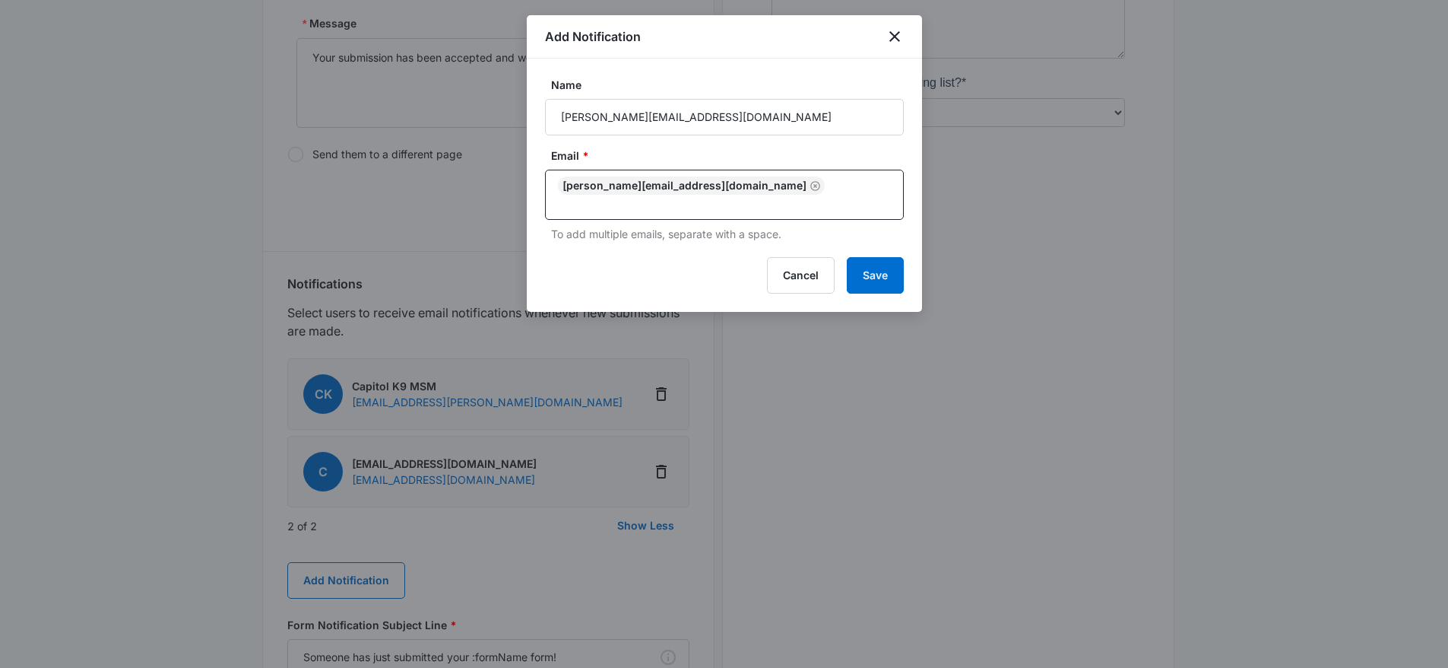
click at [920, 275] on div "Add Notification Name william@philadelphiak9.com Email * william@philadelphiak9…" at bounding box center [724, 163] width 395 height 297
click at [874, 259] on button "Save" at bounding box center [875, 275] width 57 height 36
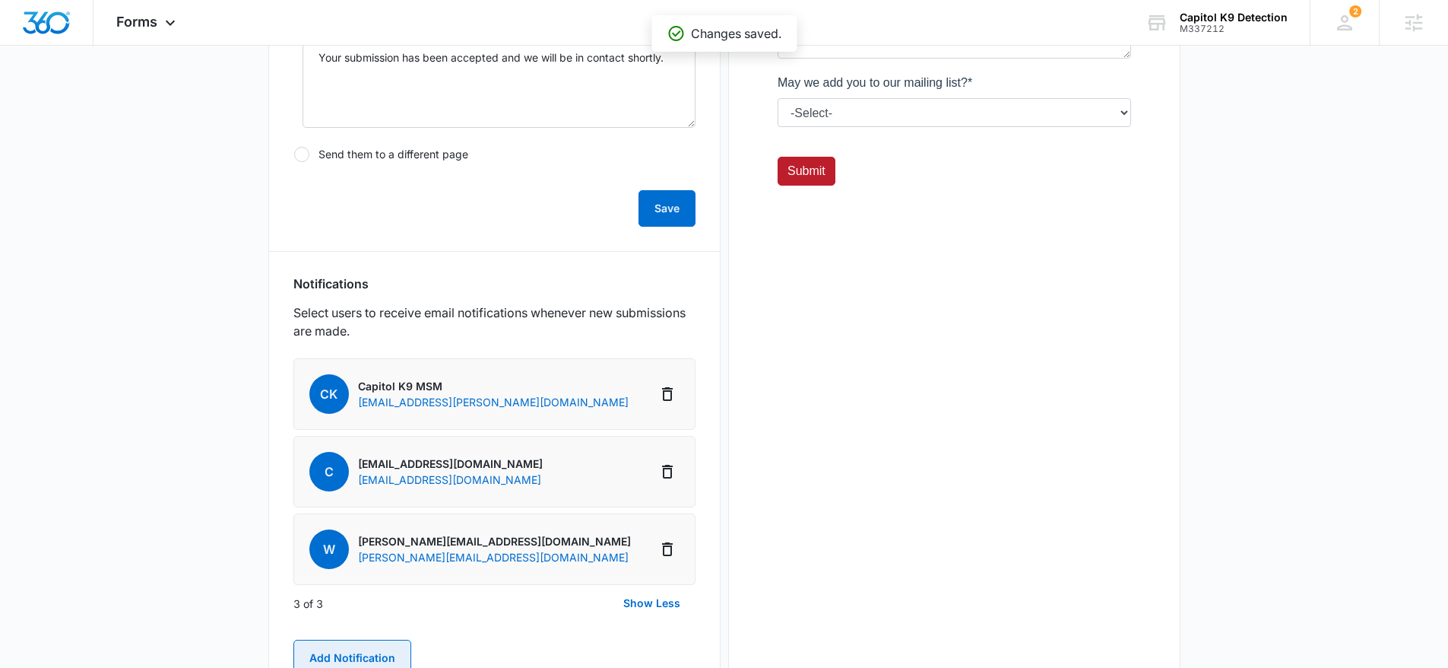
scroll to position [574, 0]
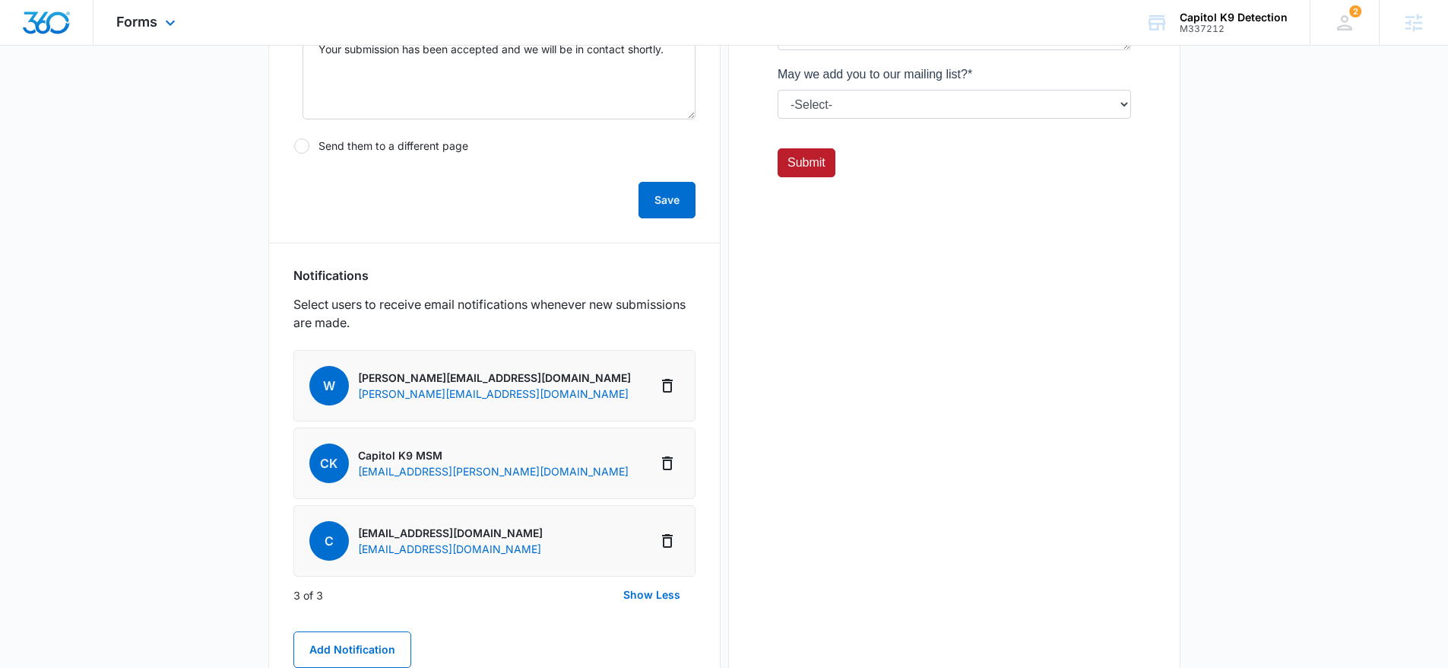
click at [192, 21] on div "Forms Apps Reputation Websites Forms CRM Email Social Content Ads Intelligence …" at bounding box center [148, 22] width 109 height 45
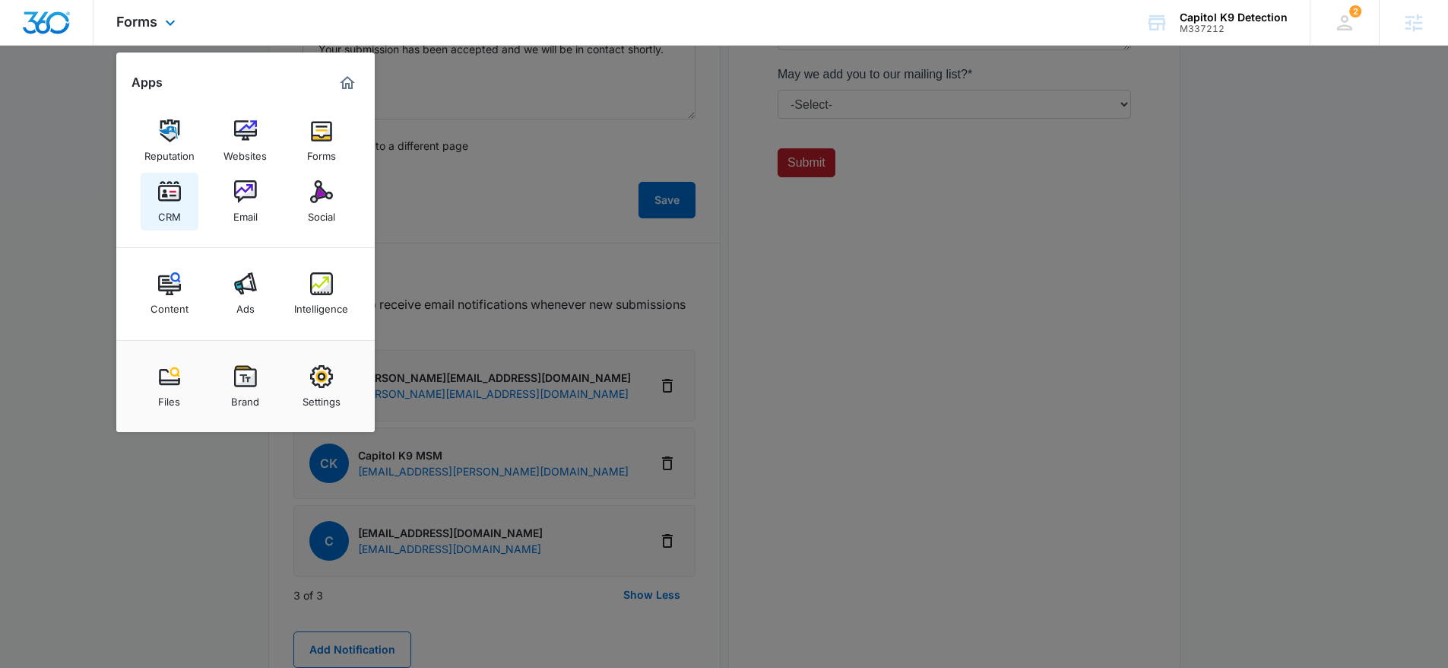
click at [168, 218] on div "CRM" at bounding box center [169, 213] width 23 height 20
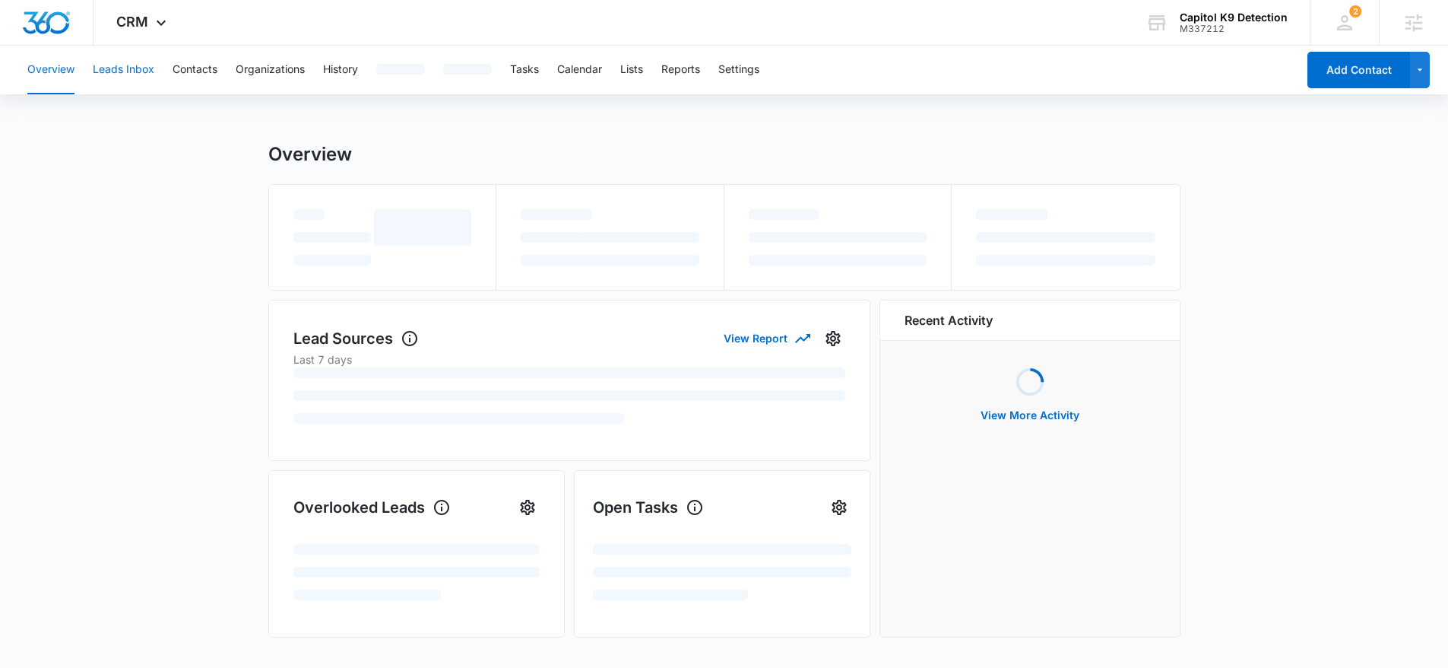
click at [151, 68] on button "Leads Inbox" at bounding box center [124, 70] width 62 height 49
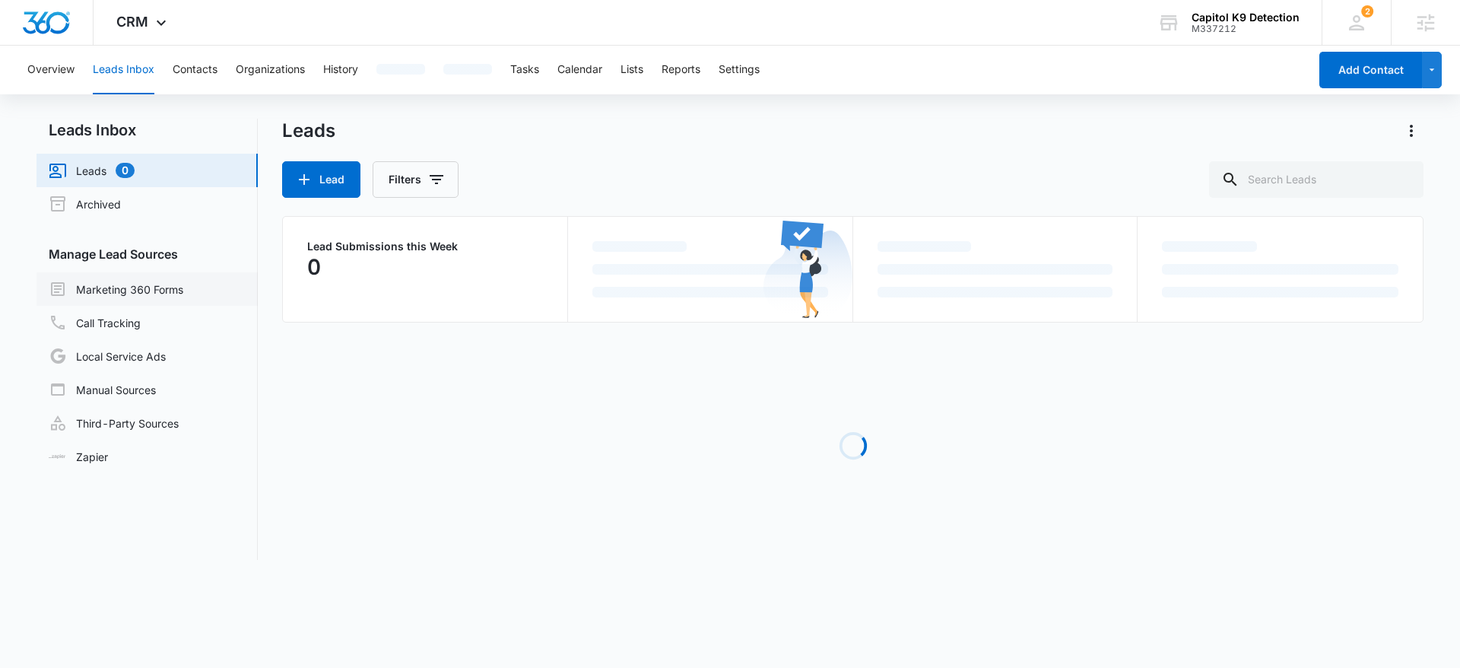
click at [181, 282] on link "Marketing 360 Forms" at bounding box center [116, 289] width 135 height 18
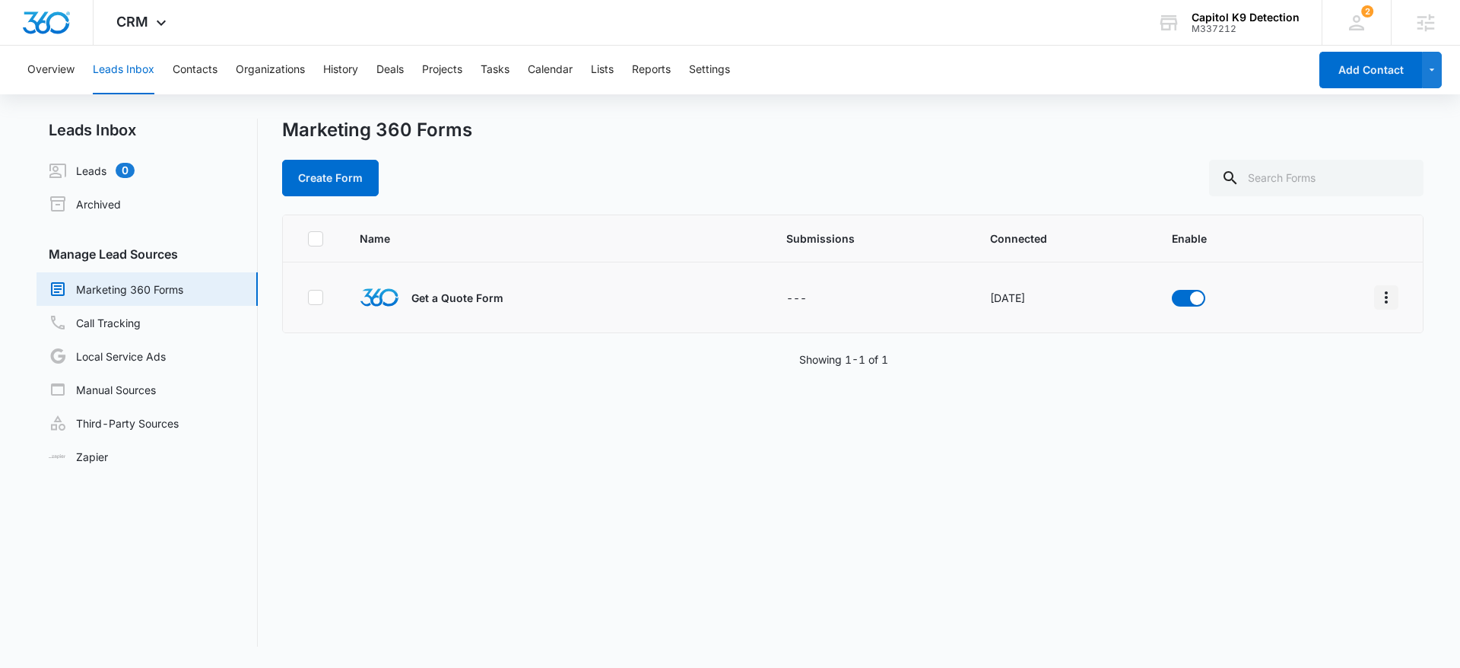
click at [1377, 299] on icon "Overflow Menu" at bounding box center [1386, 297] width 18 height 18
click at [1345, 376] on button "Field Mapping" at bounding box center [1315, 385] width 141 height 23
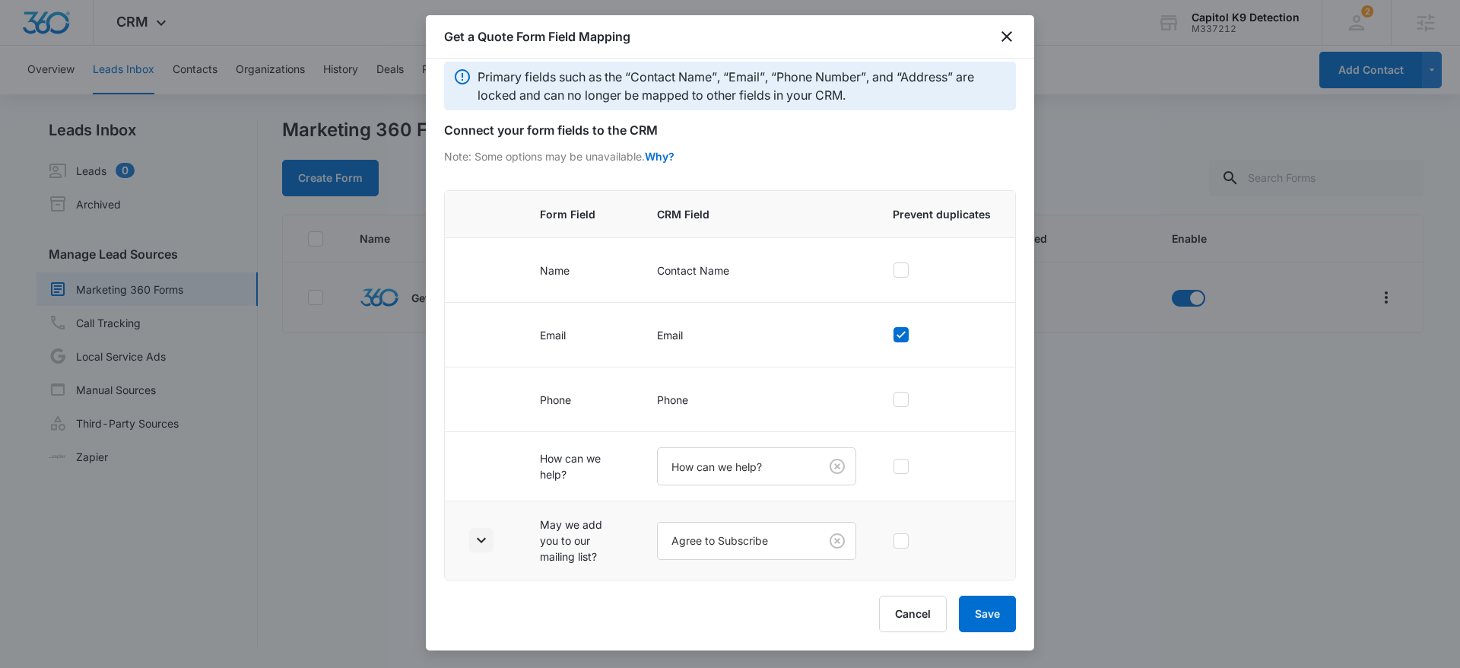
click at [484, 540] on icon "button" at bounding box center [481, 540] width 9 height 5
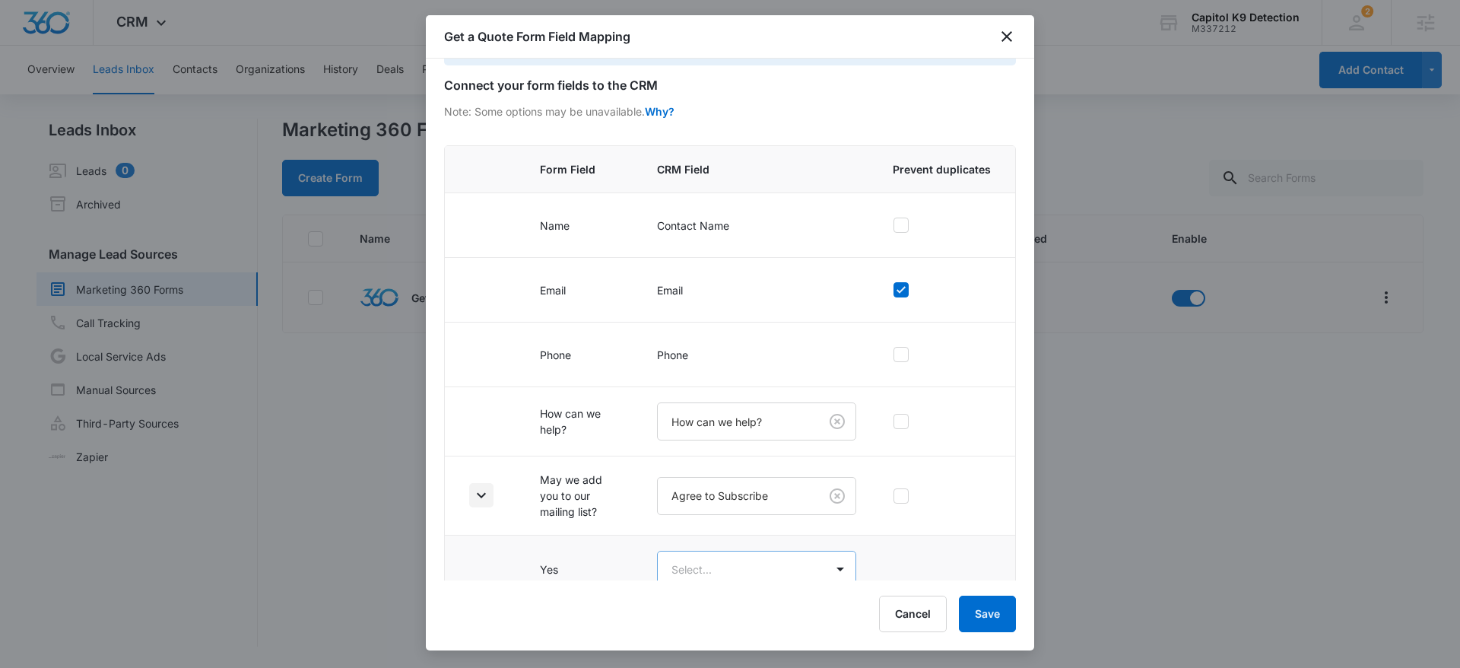
scroll to position [151, 0]
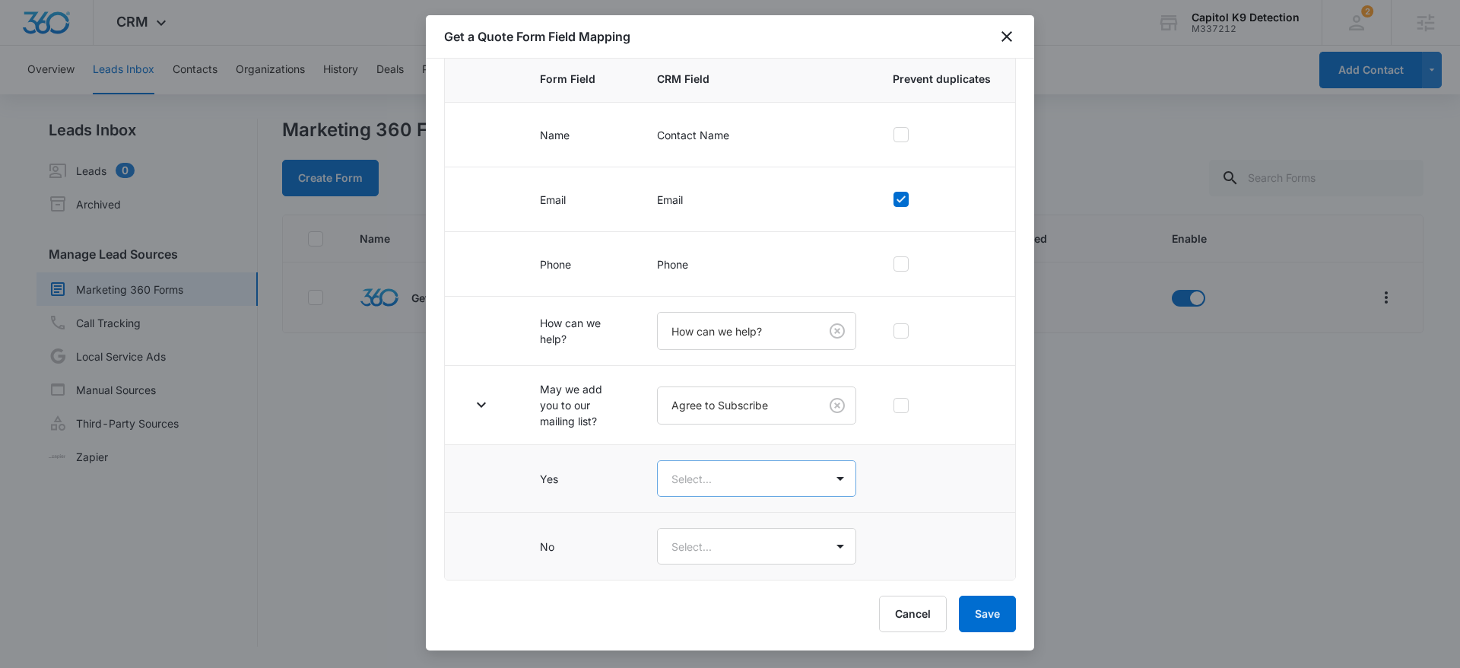
click at [706, 479] on body "CRM Apps Reputation Websites Forms CRM Email Social Content Ads Intelligence Fi…" at bounding box center [730, 334] width 1460 height 668
click at [710, 530] on div "Yes" at bounding box center [749, 532] width 152 height 16
click at [720, 547] on body "CRM Apps Reputation Websites Forms CRM Email Social Content Ads Intelligence Fi…" at bounding box center [730, 334] width 1460 height 668
click at [707, 622] on div "No" at bounding box center [749, 629] width 152 height 16
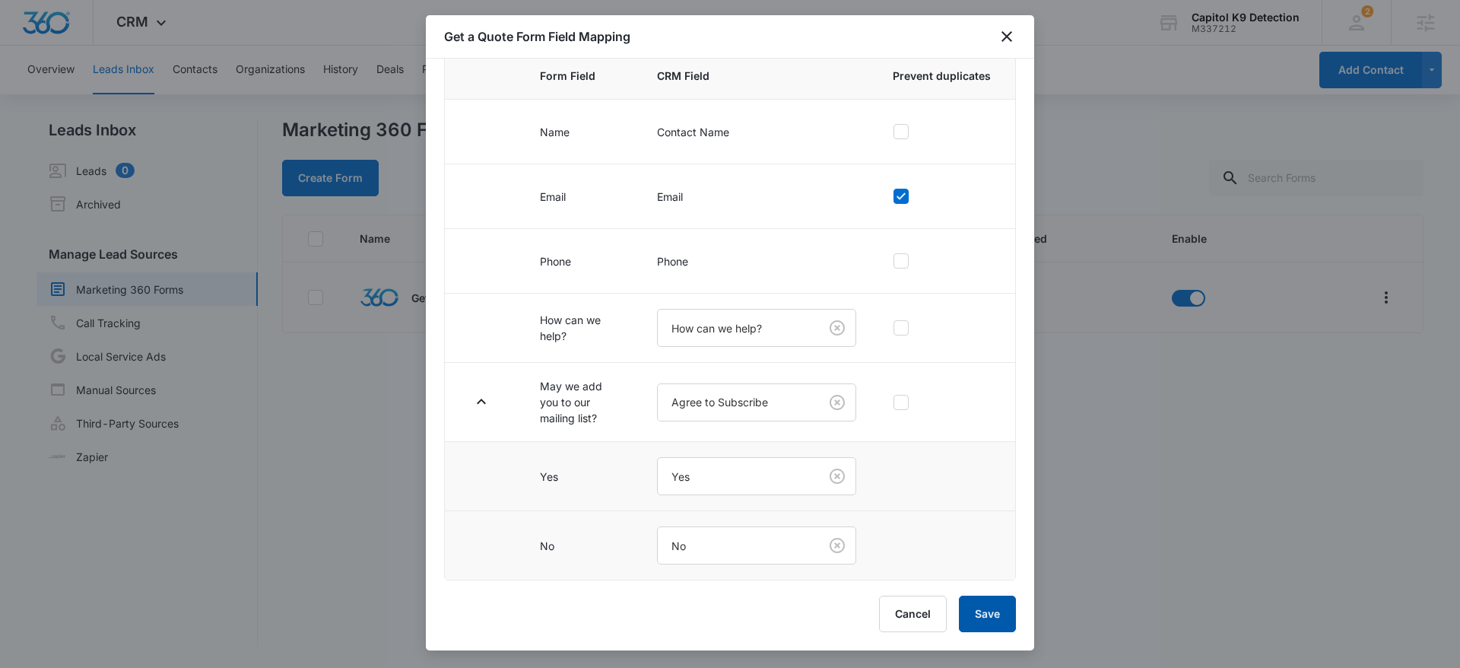
click at [982, 618] on button "Save" at bounding box center [987, 613] width 57 height 36
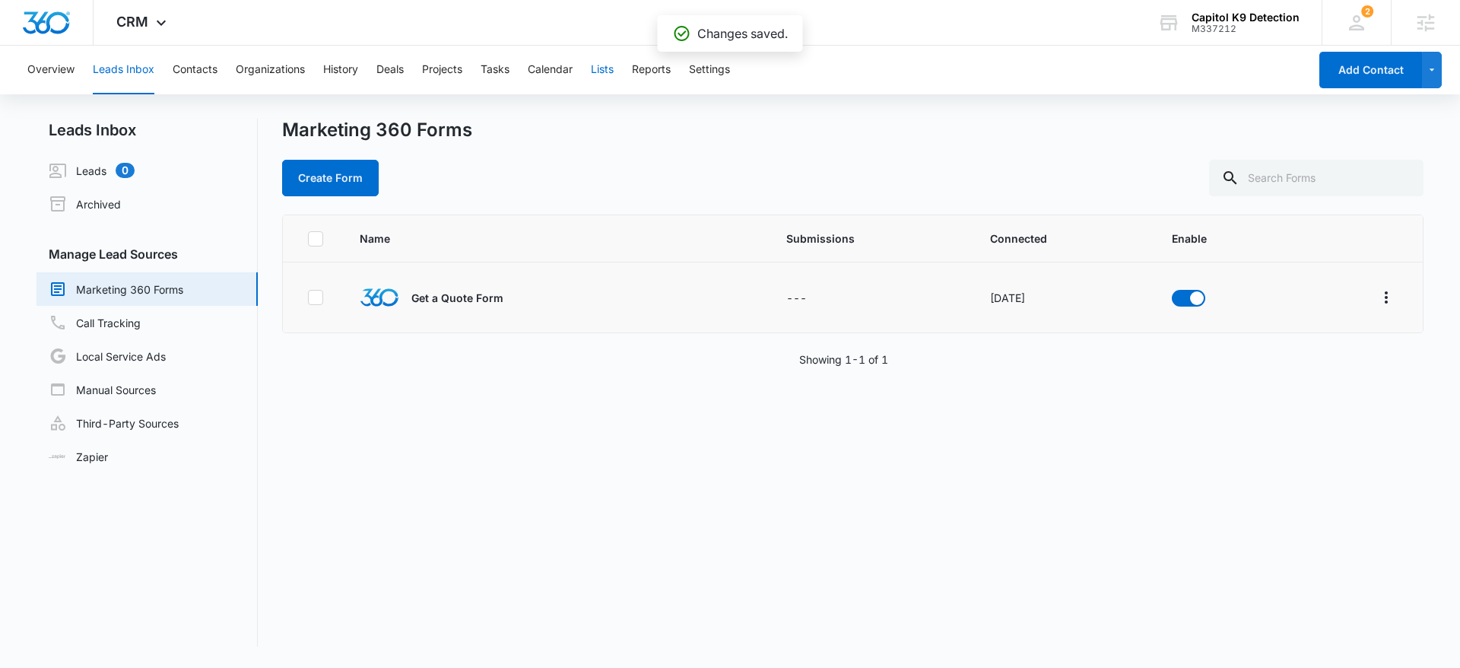
click at [604, 81] on button "Lists" at bounding box center [602, 70] width 23 height 49
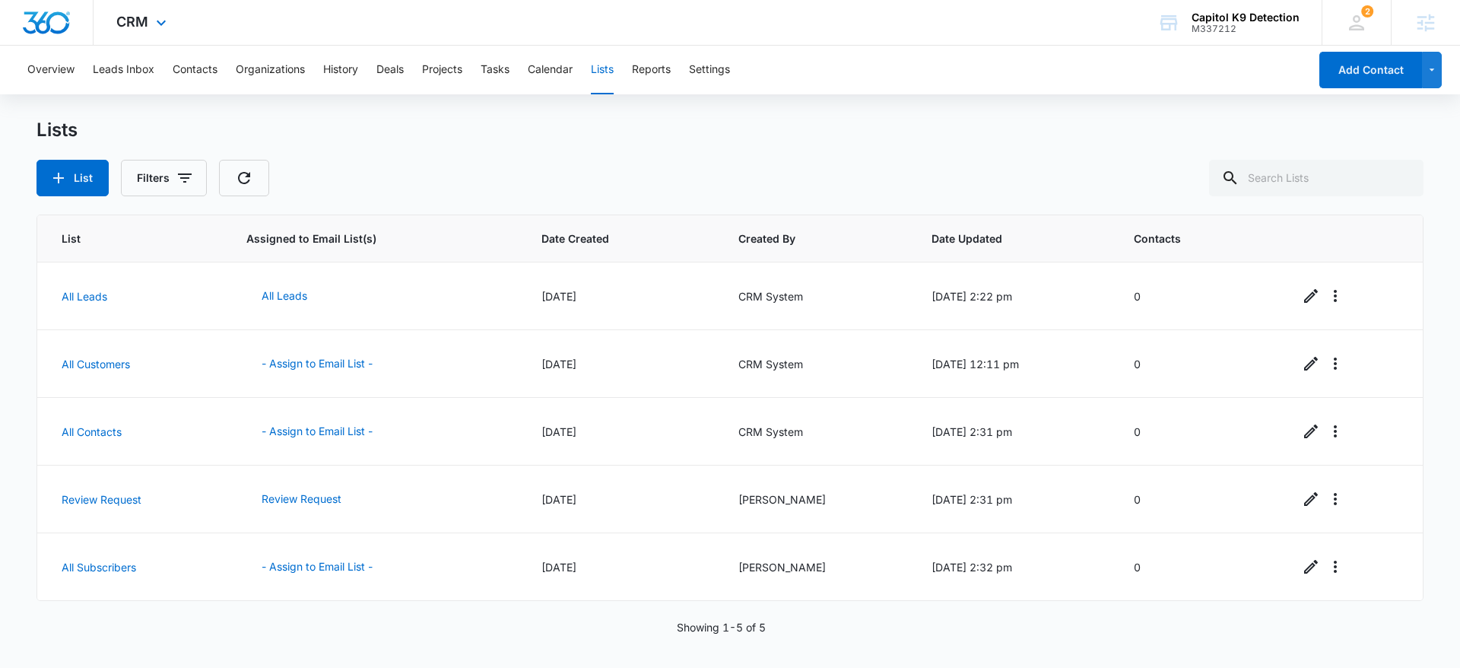
click at [45, 23] on img "Dashboard" at bounding box center [46, 22] width 49 height 23
